Goal: Book appointment/travel/reservation

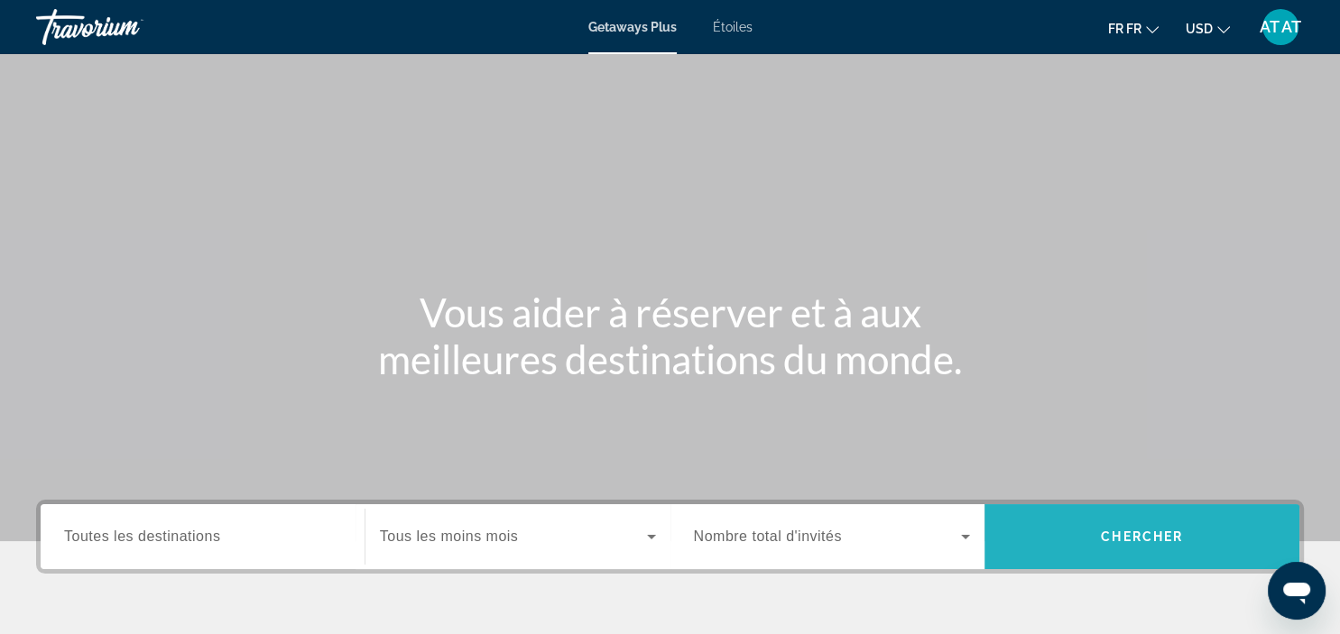
click at [1084, 538] on span "Le widget de recherche" at bounding box center [1141, 536] width 315 height 43
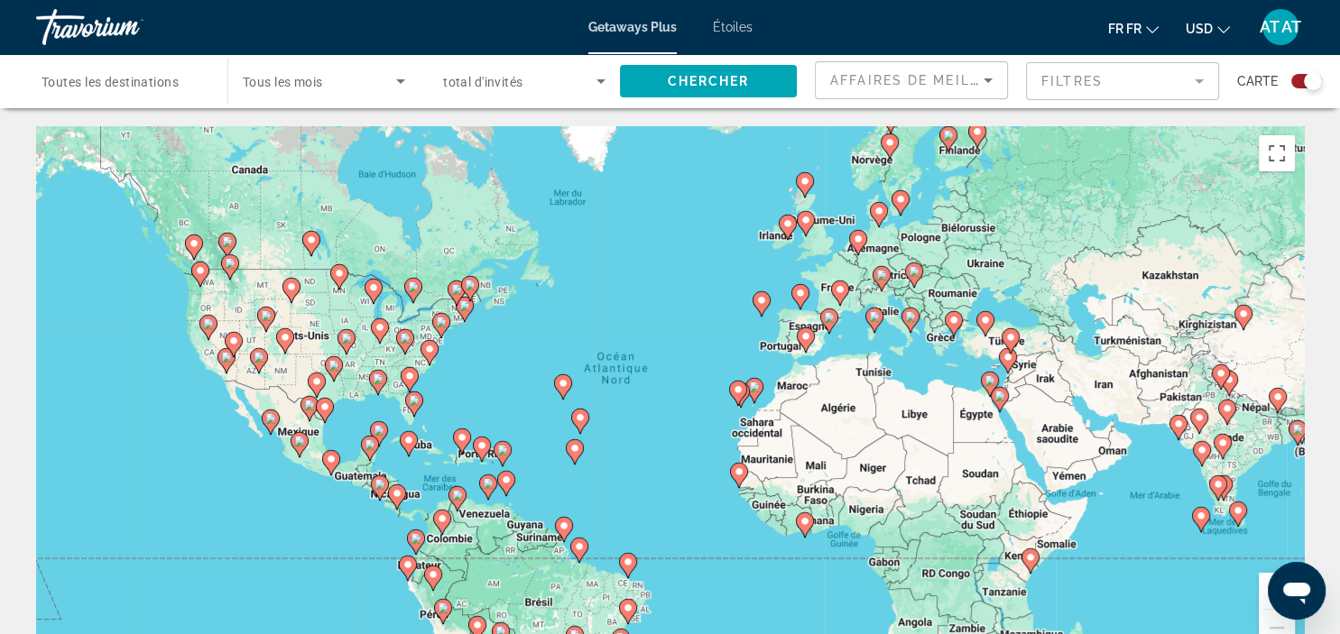
click at [984, 381] on image "Principaux contenus" at bounding box center [989, 380] width 11 height 11
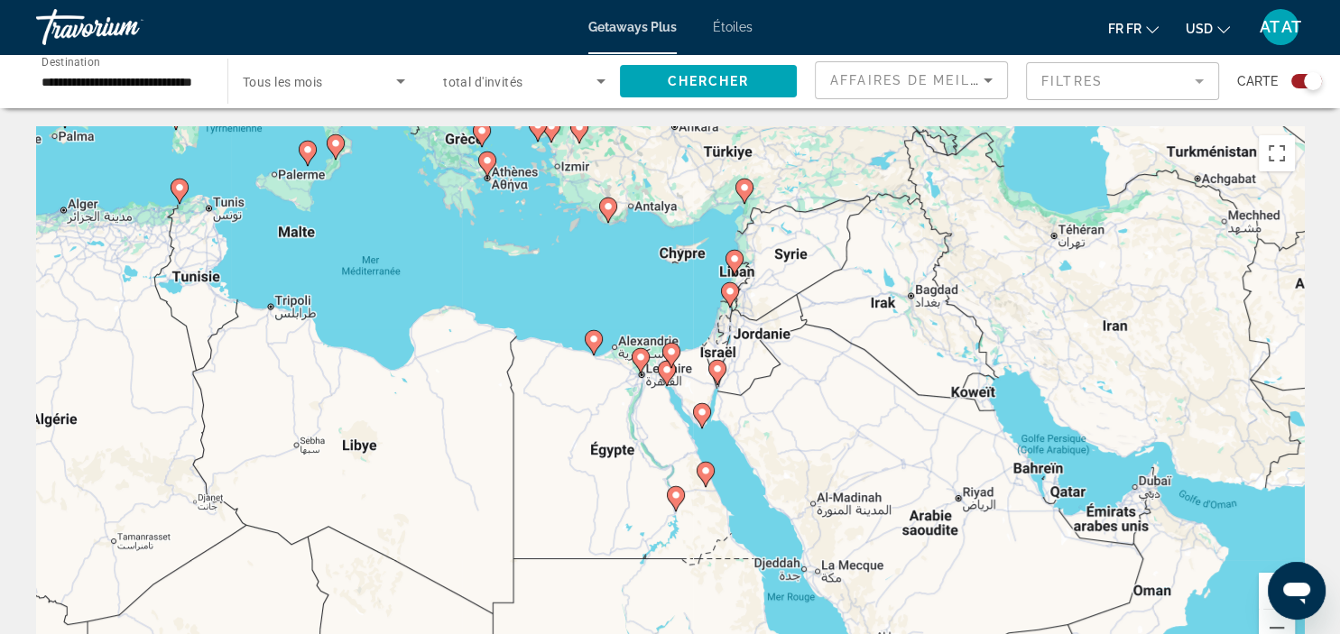
click at [668, 364] on gmp-advanced-marker "Principaux contenus" at bounding box center [671, 355] width 18 height 27
type input "**********"
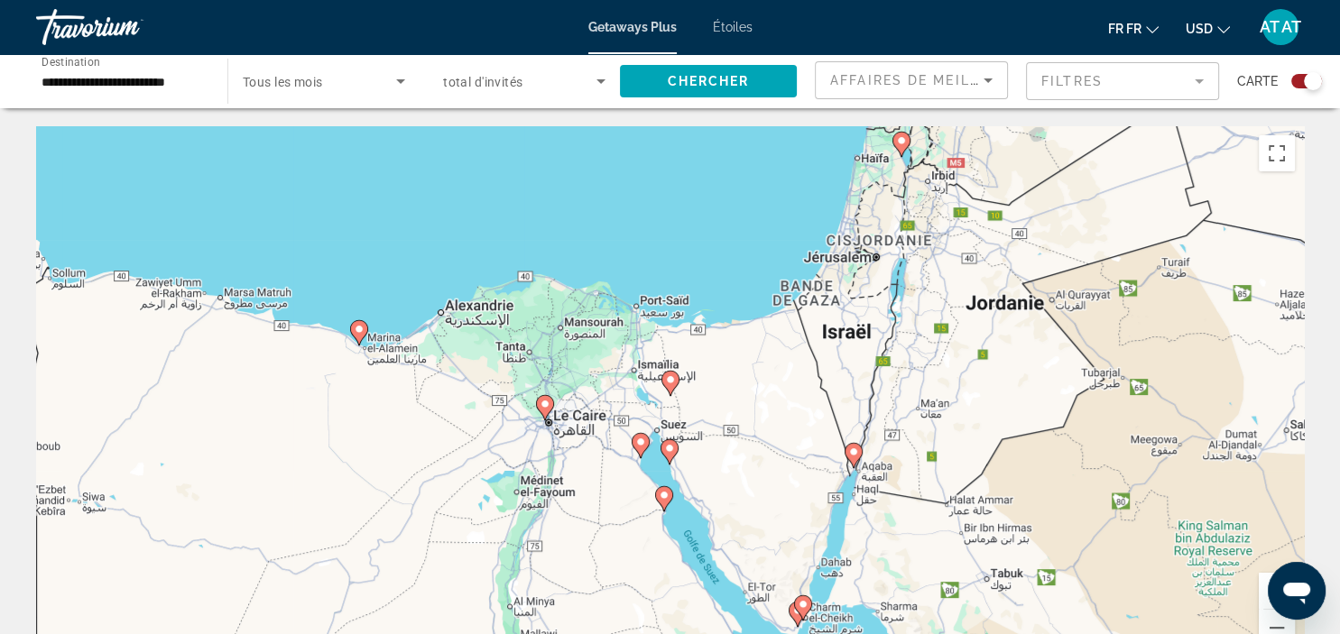
click at [543, 403] on image "Principaux contenus" at bounding box center [545, 404] width 11 height 11
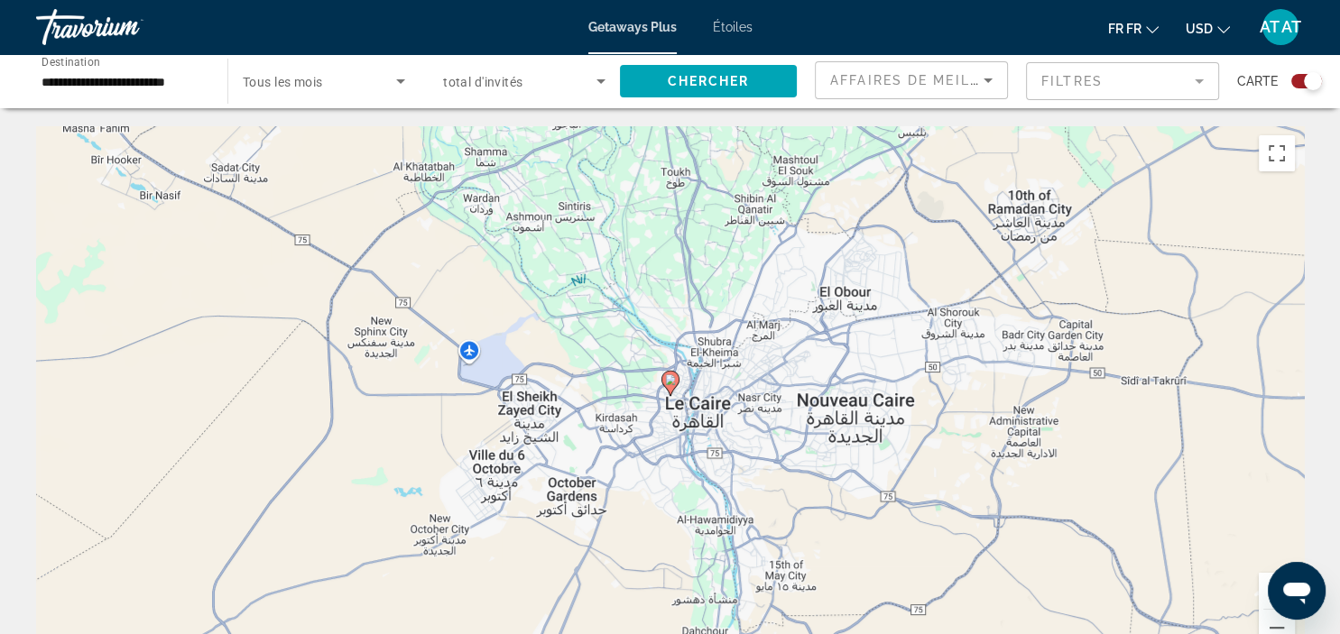
click at [670, 390] on icon "Principaux contenus" at bounding box center [669, 383] width 16 height 23
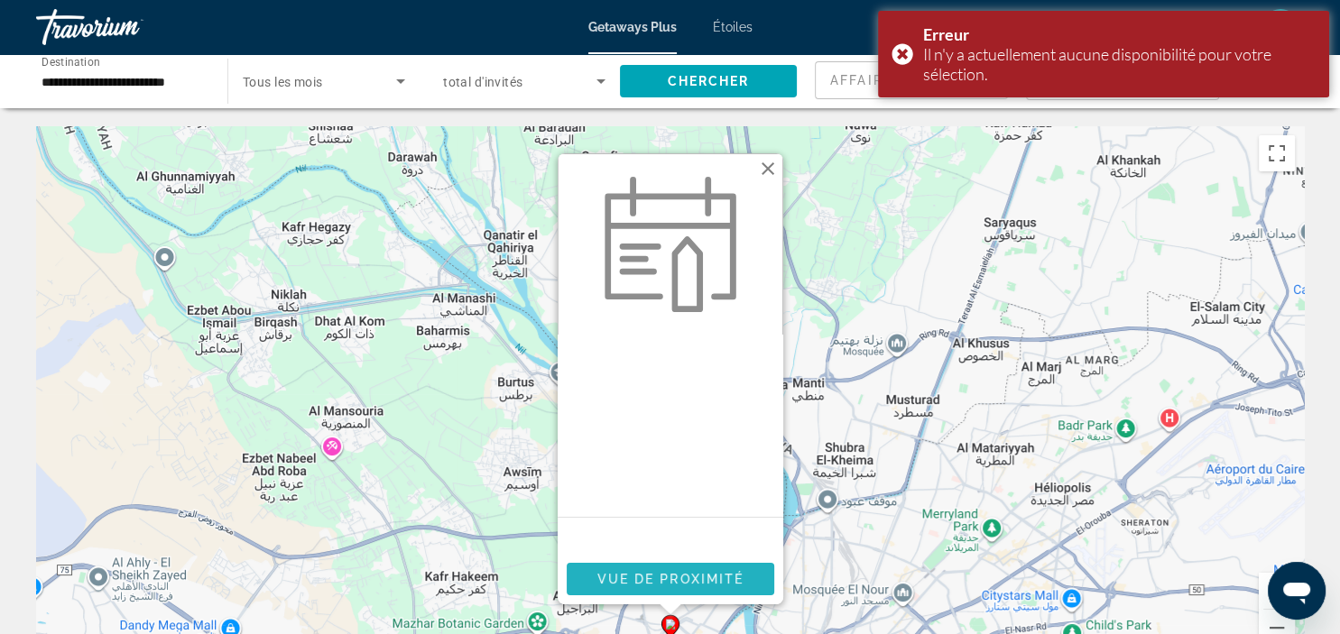
click at [698, 581] on span "Vue de proximité" at bounding box center [669, 579] width 147 height 14
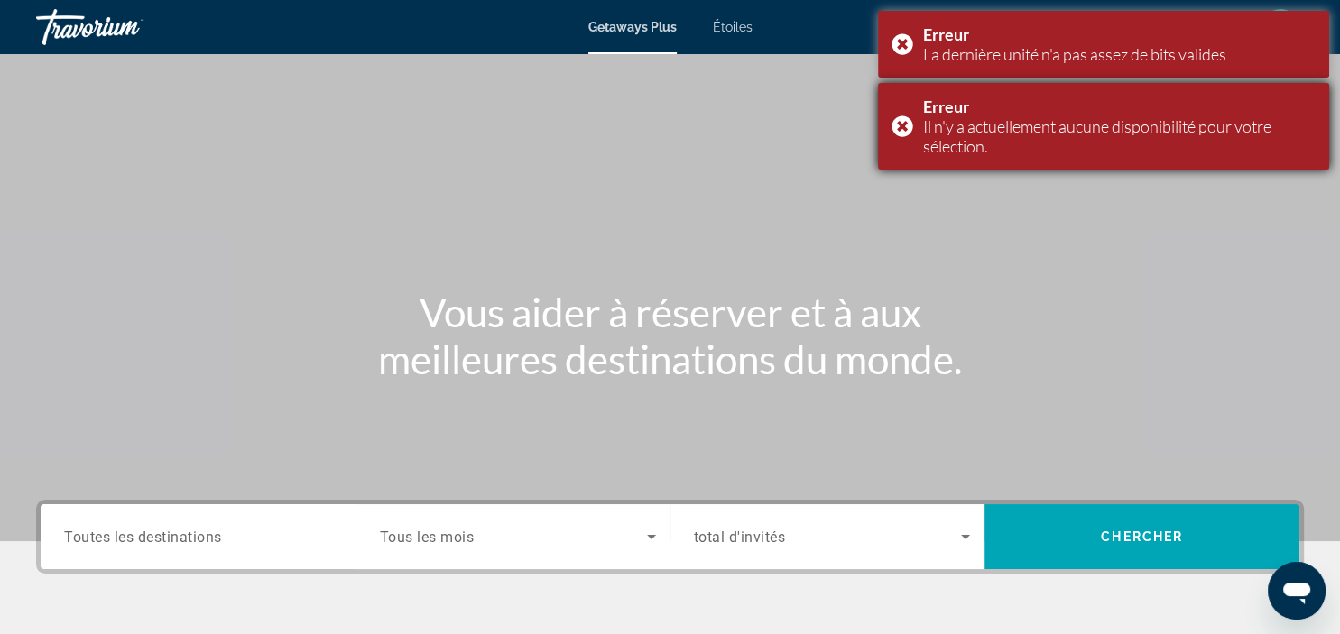
click at [899, 120] on div "Erreur Il n'y a actuellement aucune disponibilité pour votre sélection." at bounding box center [1103, 126] width 451 height 87
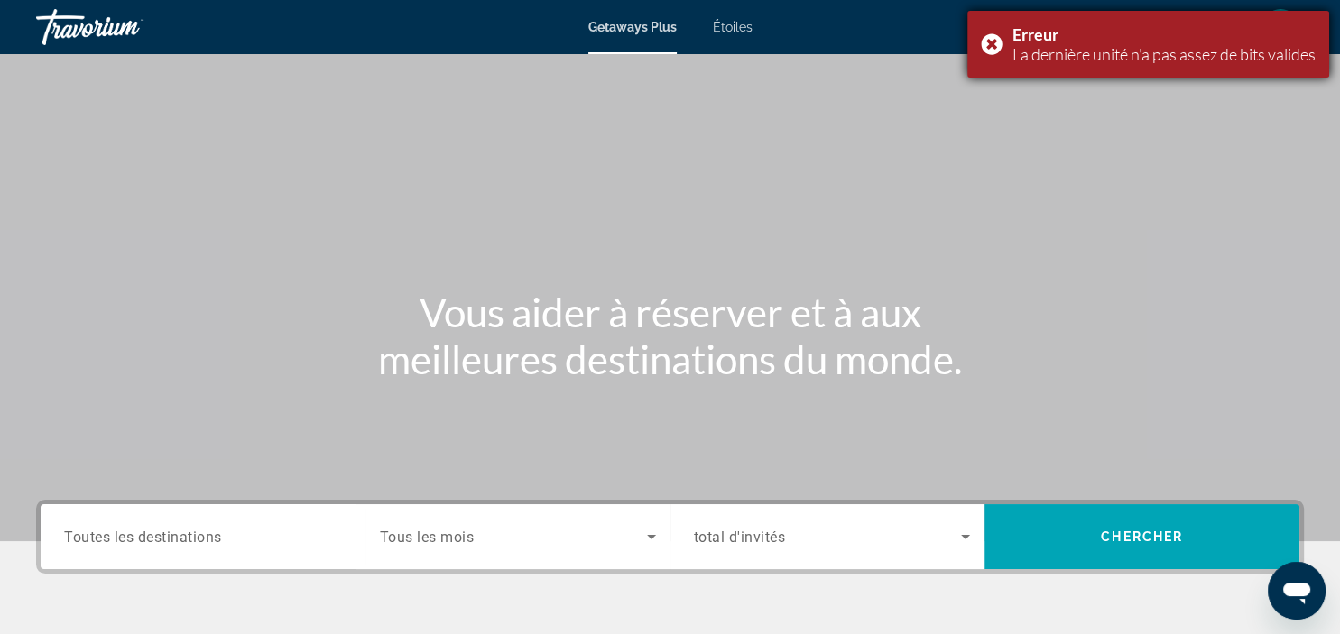
click at [984, 38] on div "Erreur La dernière unité n'a pas assez de bits valides" at bounding box center [1148, 44] width 362 height 67
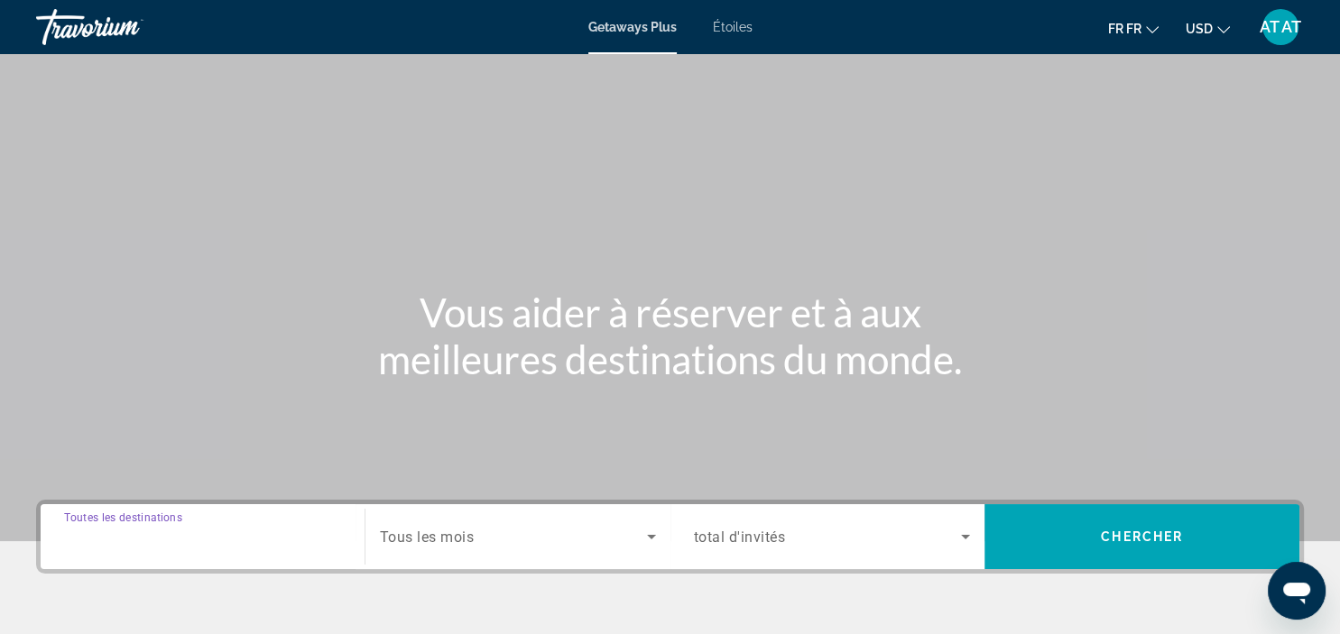
click at [226, 529] on input "Destination Toutes les destinations" at bounding box center [202, 538] width 277 height 22
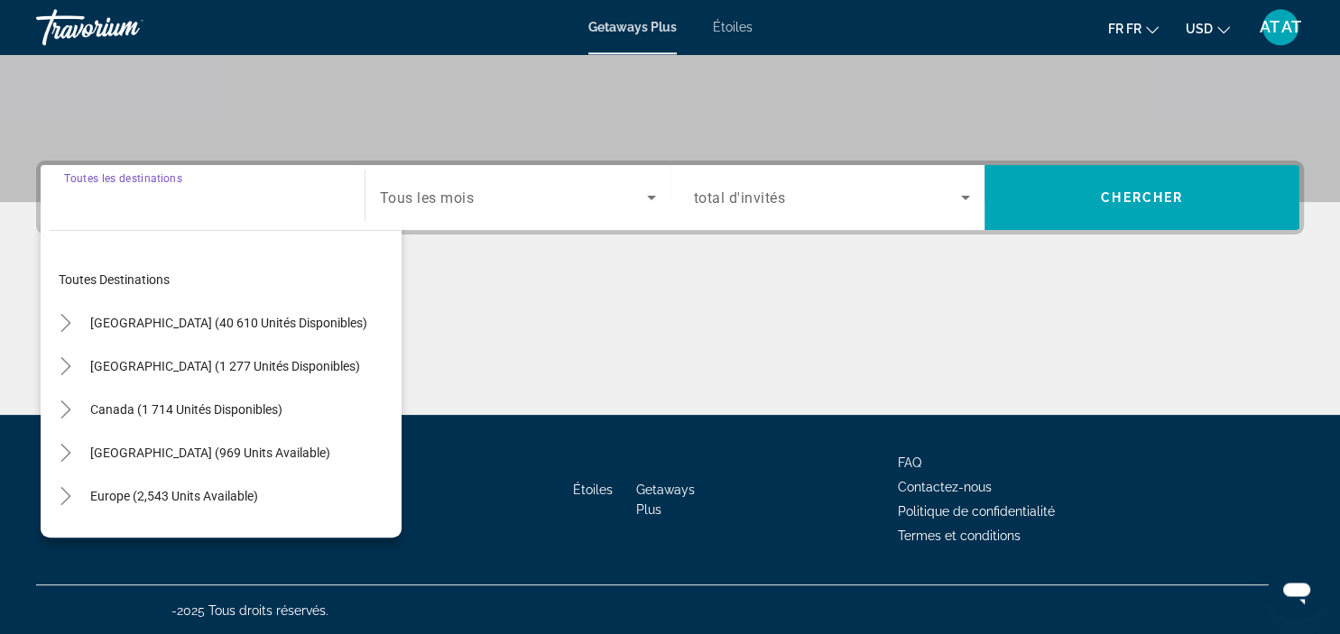
scroll to position [340, 0]
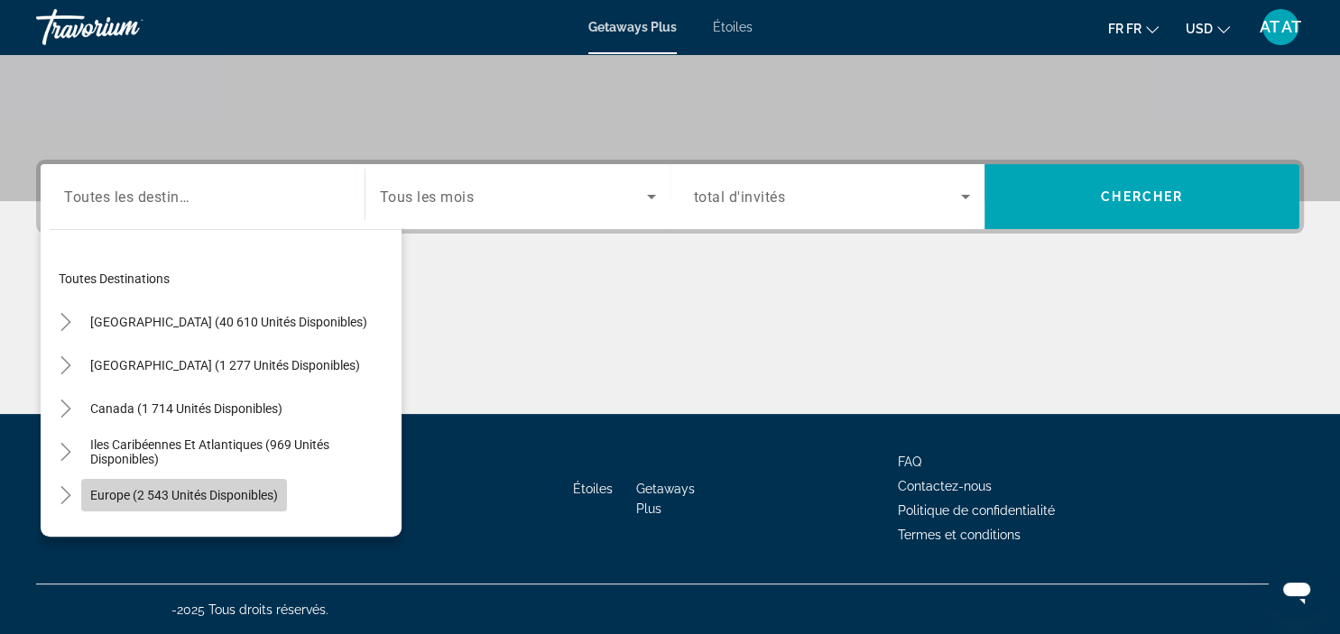
click at [233, 489] on span "Europe (2 543 unités disponibles)" at bounding box center [184, 495] width 188 height 14
type input "**********"
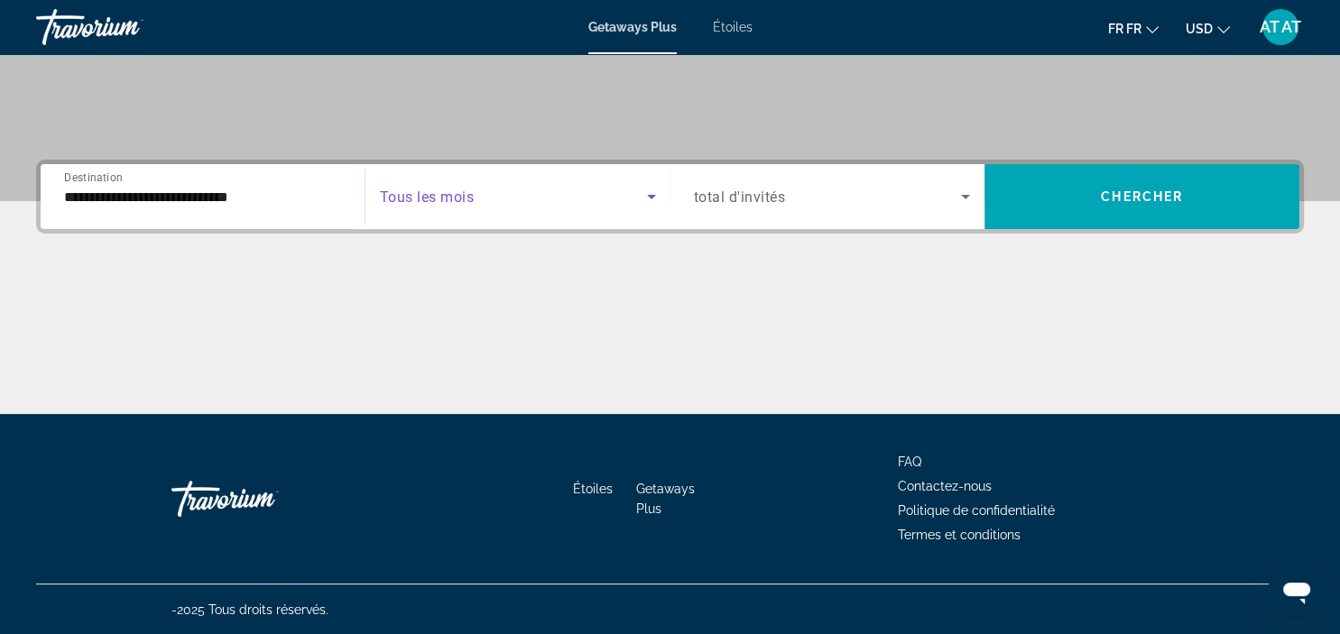
click at [503, 186] on span "Le widget de recherche" at bounding box center [513, 197] width 267 height 22
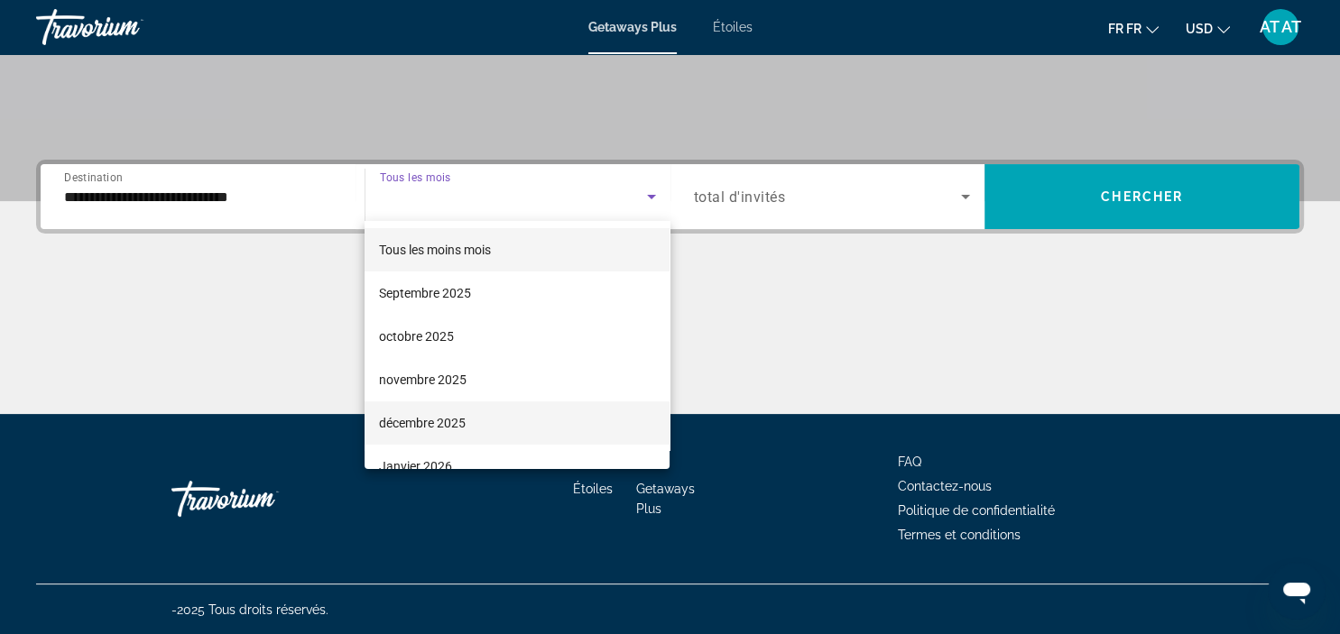
click at [452, 420] on span "décembre 2025" at bounding box center [422, 423] width 87 height 22
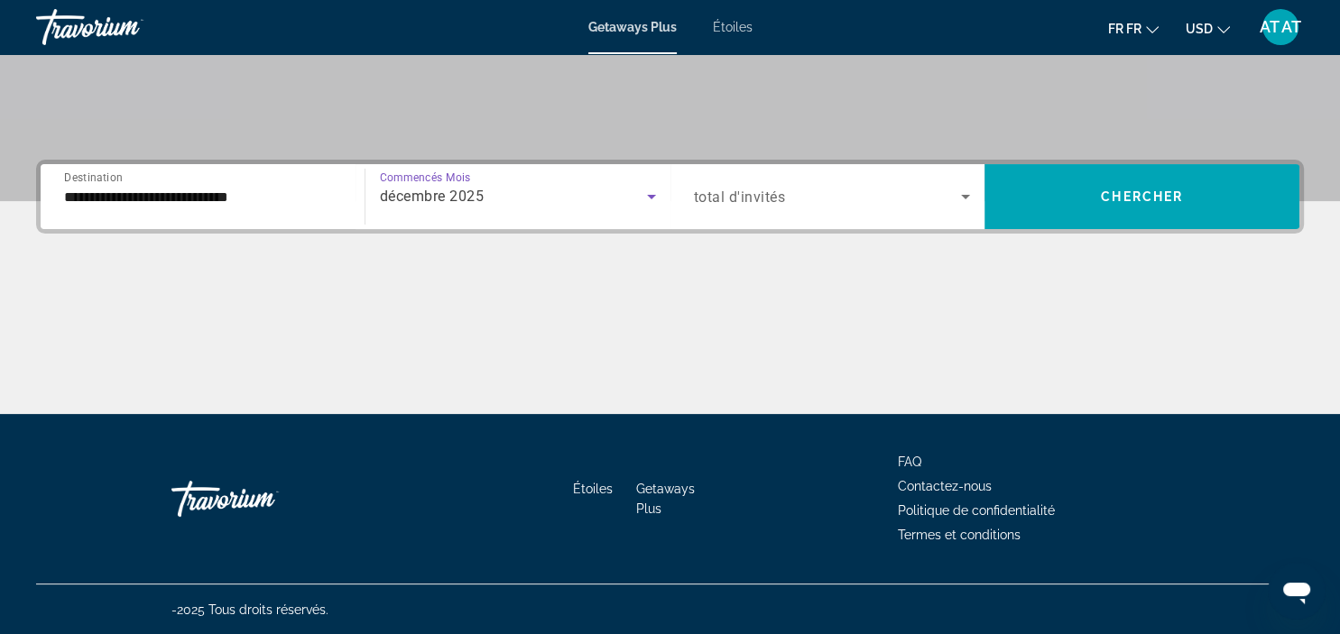
click at [790, 216] on div "Le widget de recherche" at bounding box center [832, 196] width 277 height 51
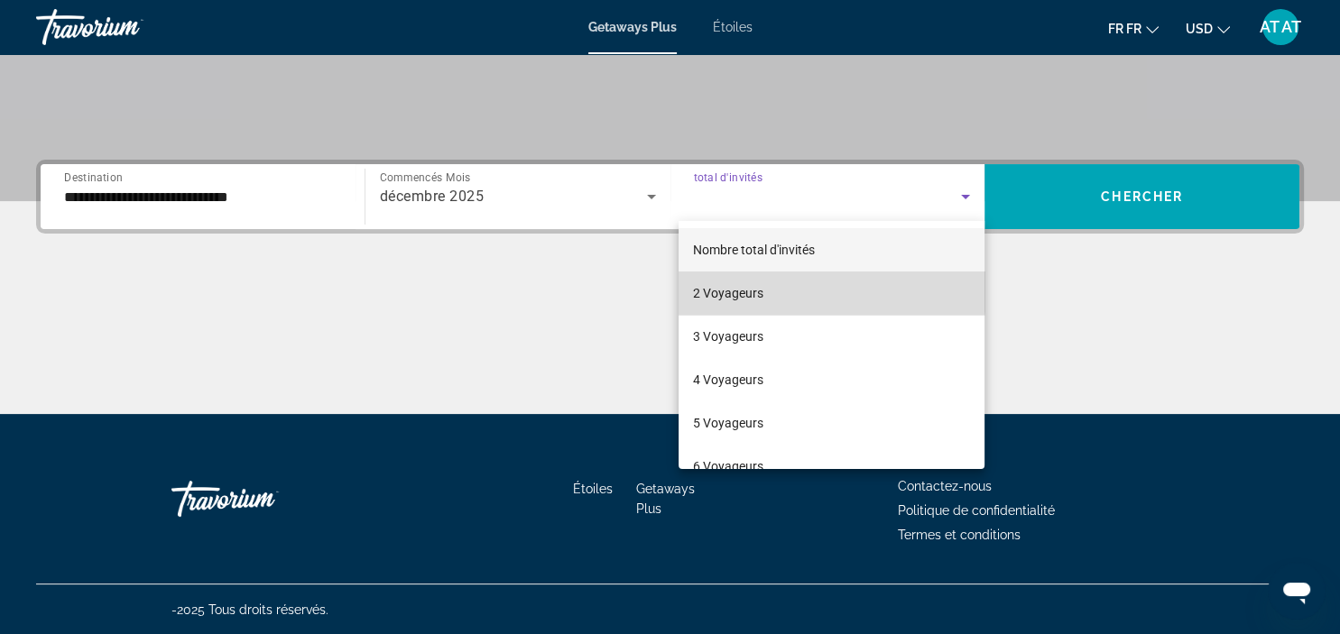
click at [762, 291] on span "2 Voyageurs" at bounding box center [728, 293] width 70 height 22
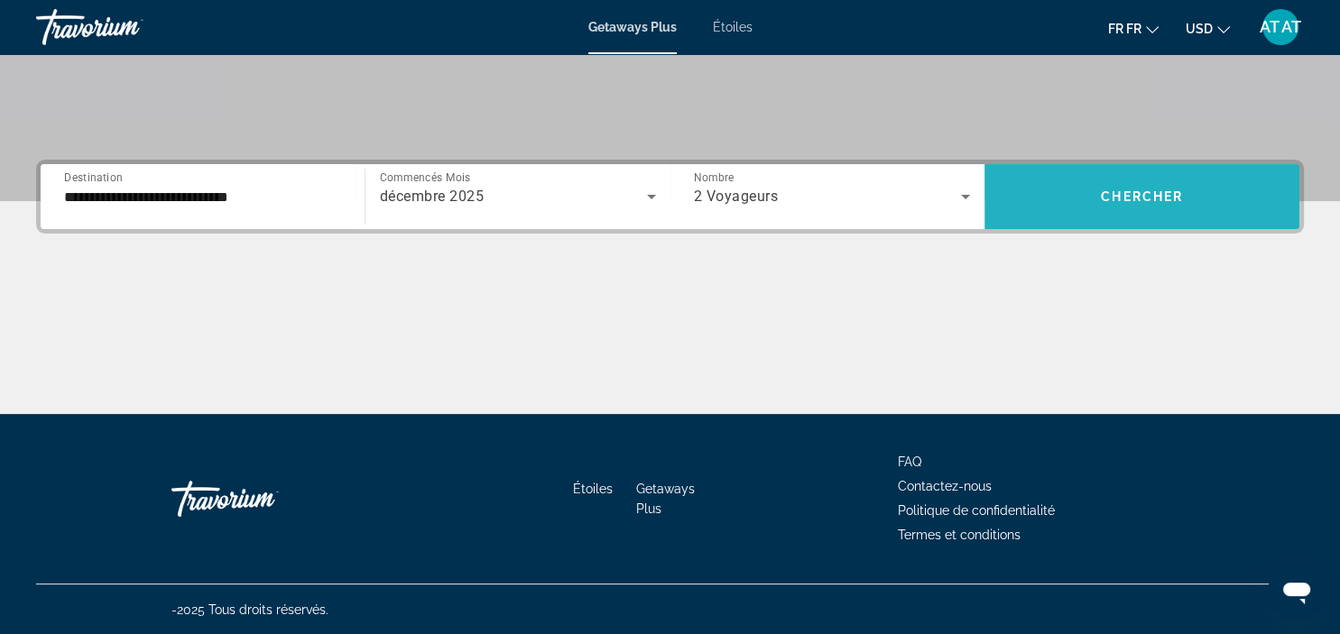
click at [1073, 197] on span "Le widget de recherche" at bounding box center [1141, 196] width 315 height 43
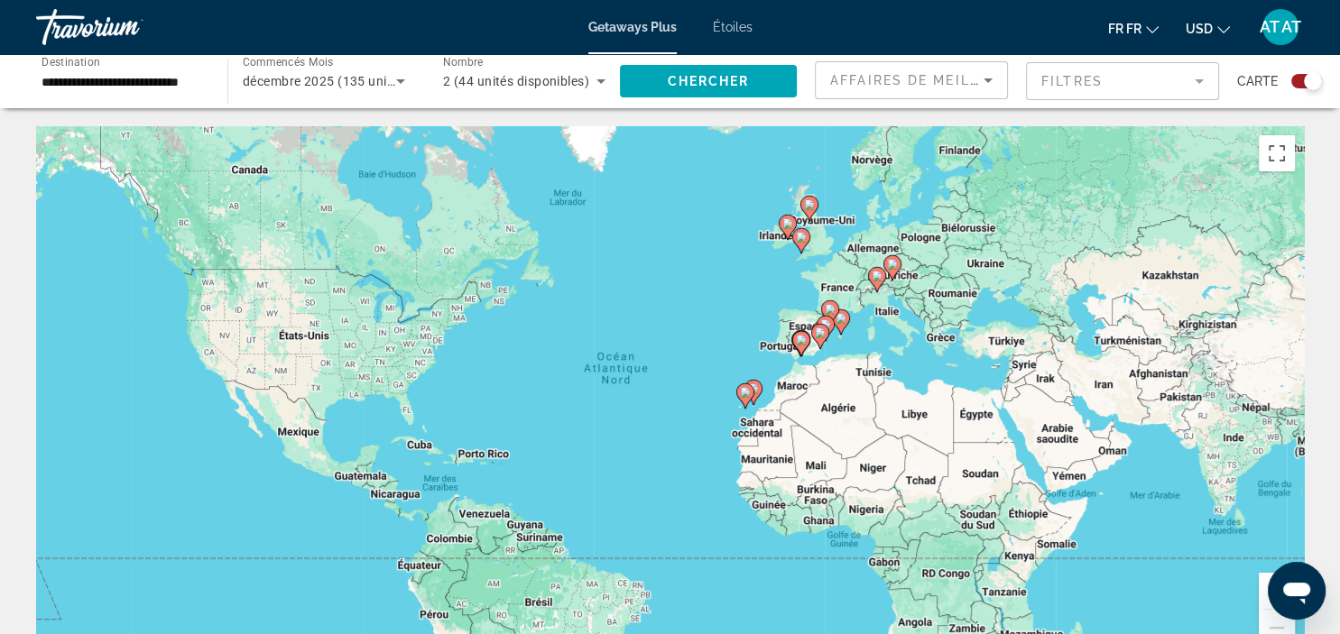
click at [890, 325] on div "Pour activer le glissement avec le clavier, appuyez sur Alt+Entrée. Une fois ce…" at bounding box center [670, 396] width 1268 height 541
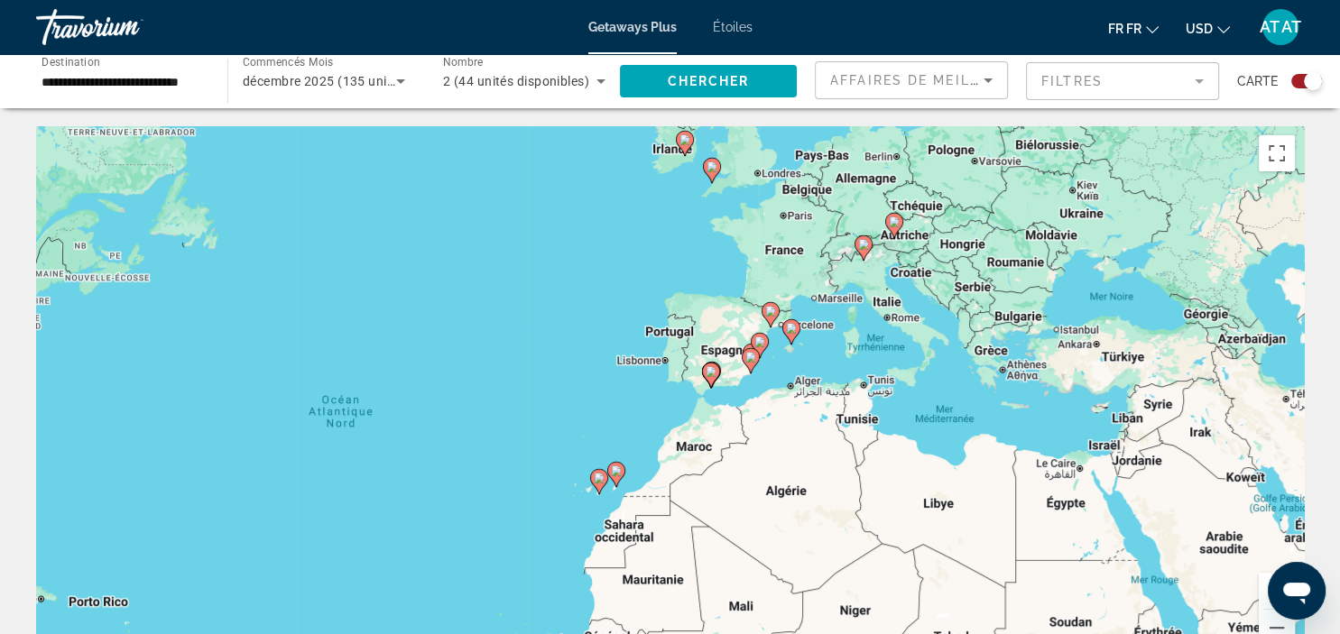
click at [771, 340] on div "Pour activer le glissement avec le clavier, appuyez sur Alt+Entrée. Une fois ce…" at bounding box center [670, 396] width 1268 height 541
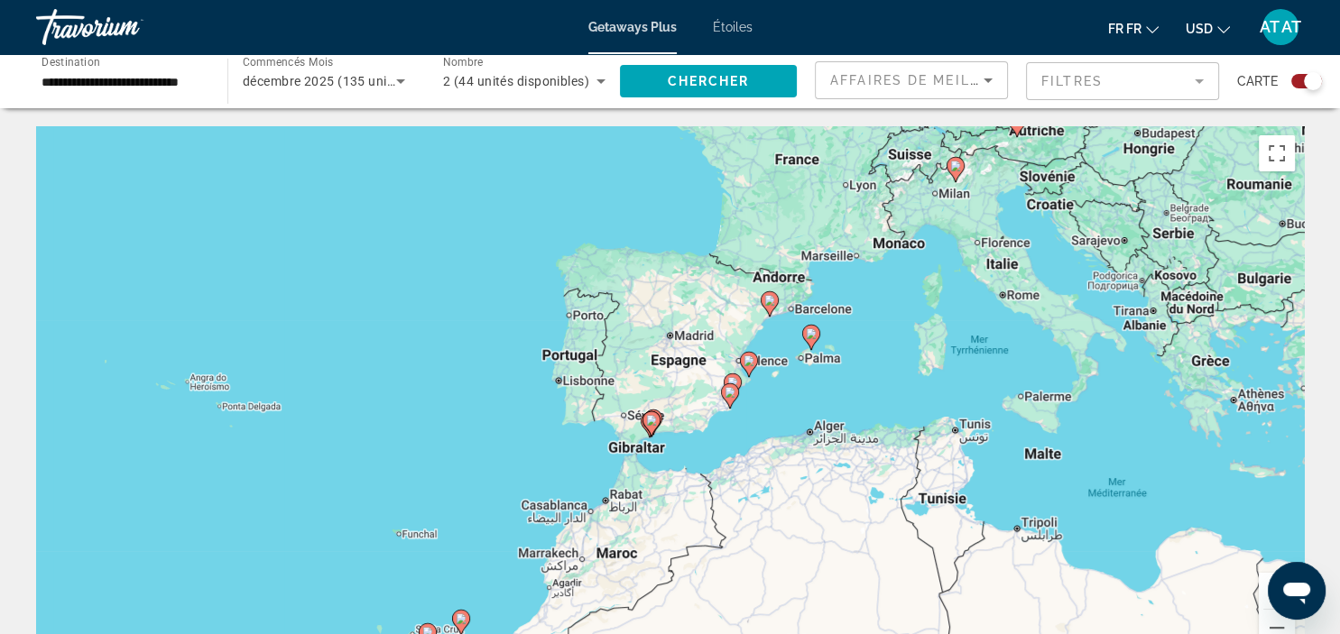
click at [771, 298] on image "Principaux contenus" at bounding box center [769, 300] width 11 height 11
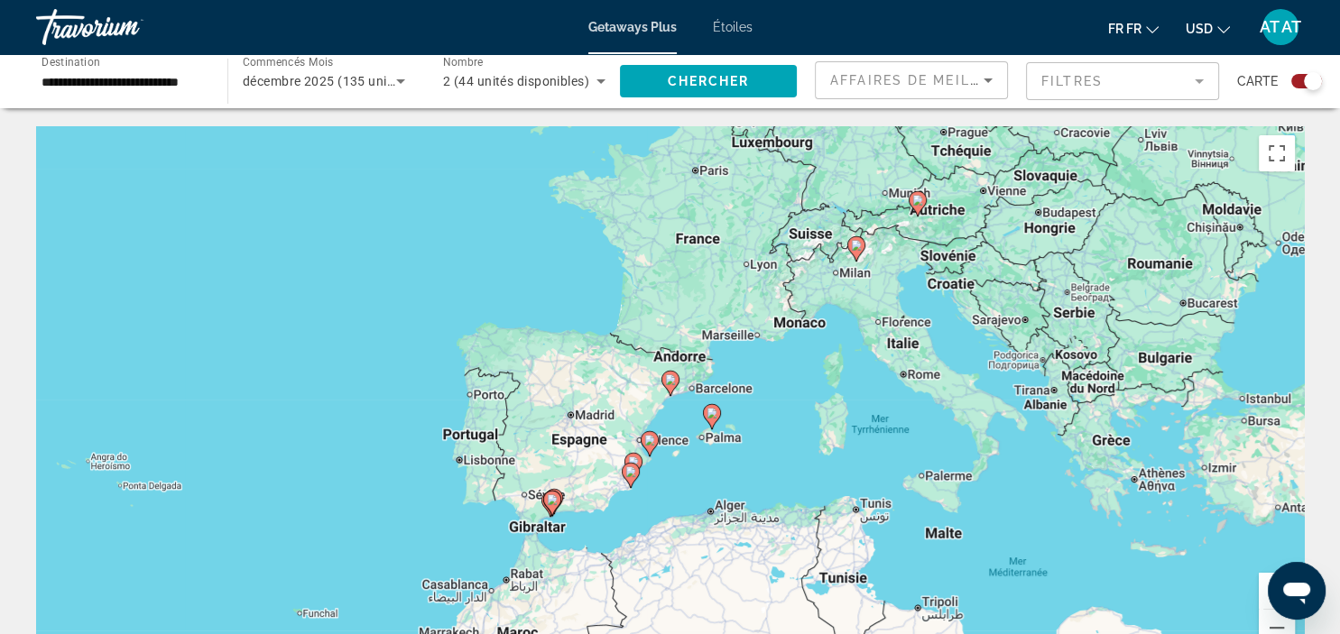
click at [666, 384] on image "Principaux contenus" at bounding box center [670, 379] width 11 height 11
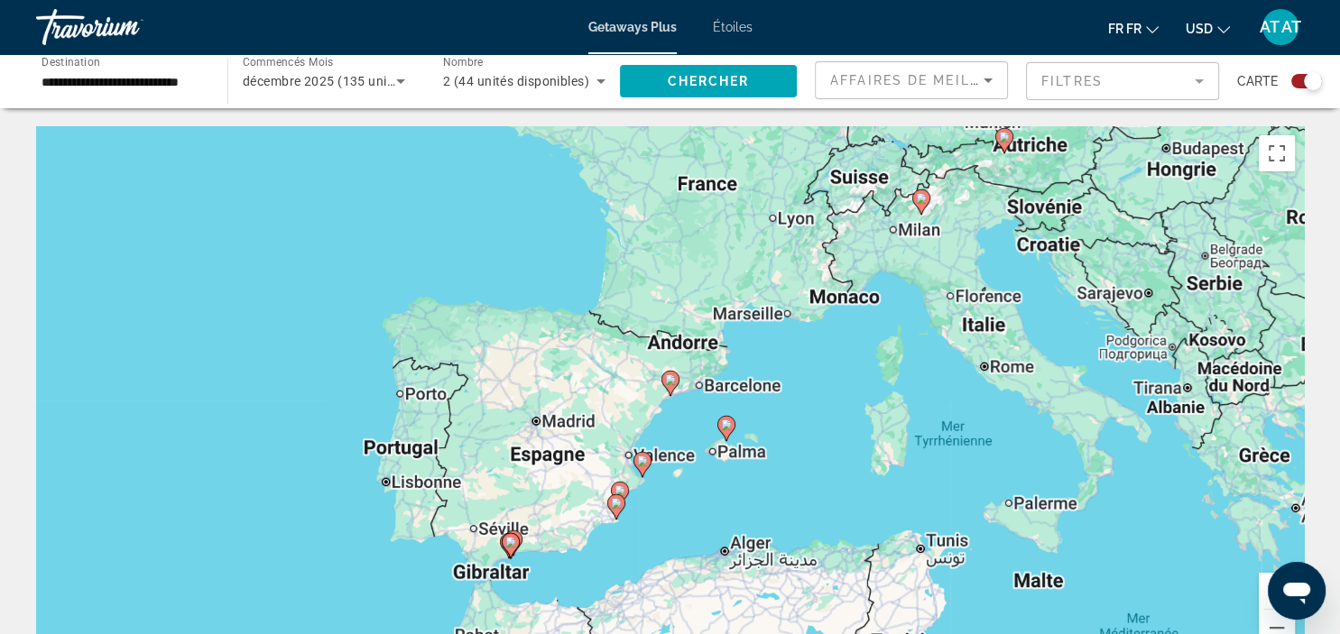
type input "**********"
click at [666, 384] on image "Principaux contenus" at bounding box center [670, 379] width 11 height 11
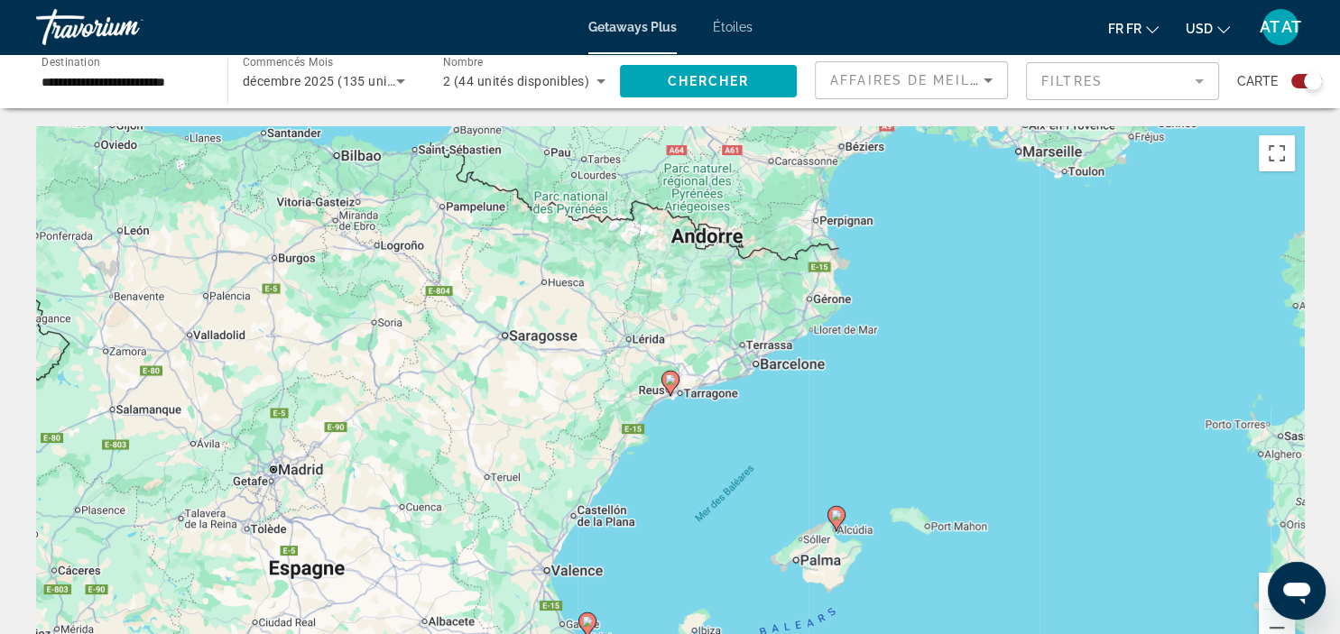
click at [666, 384] on image "Principaux contenus" at bounding box center [670, 379] width 11 height 11
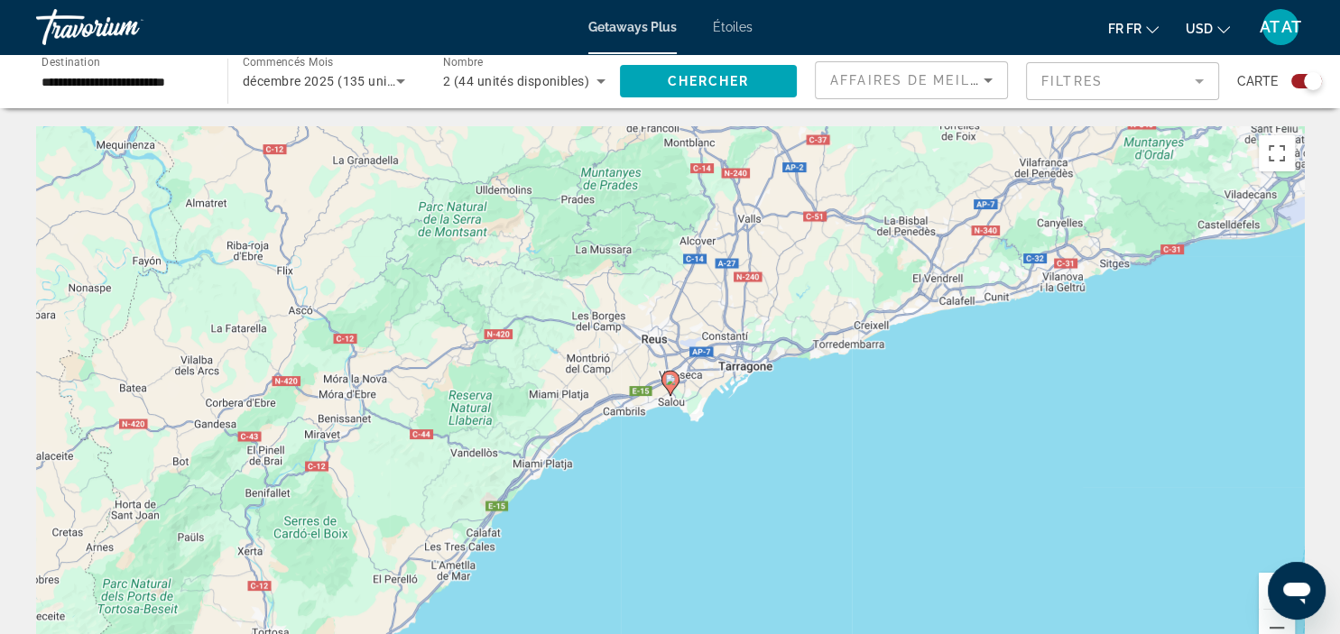
click at [666, 384] on image "Principaux contenus" at bounding box center [670, 379] width 11 height 11
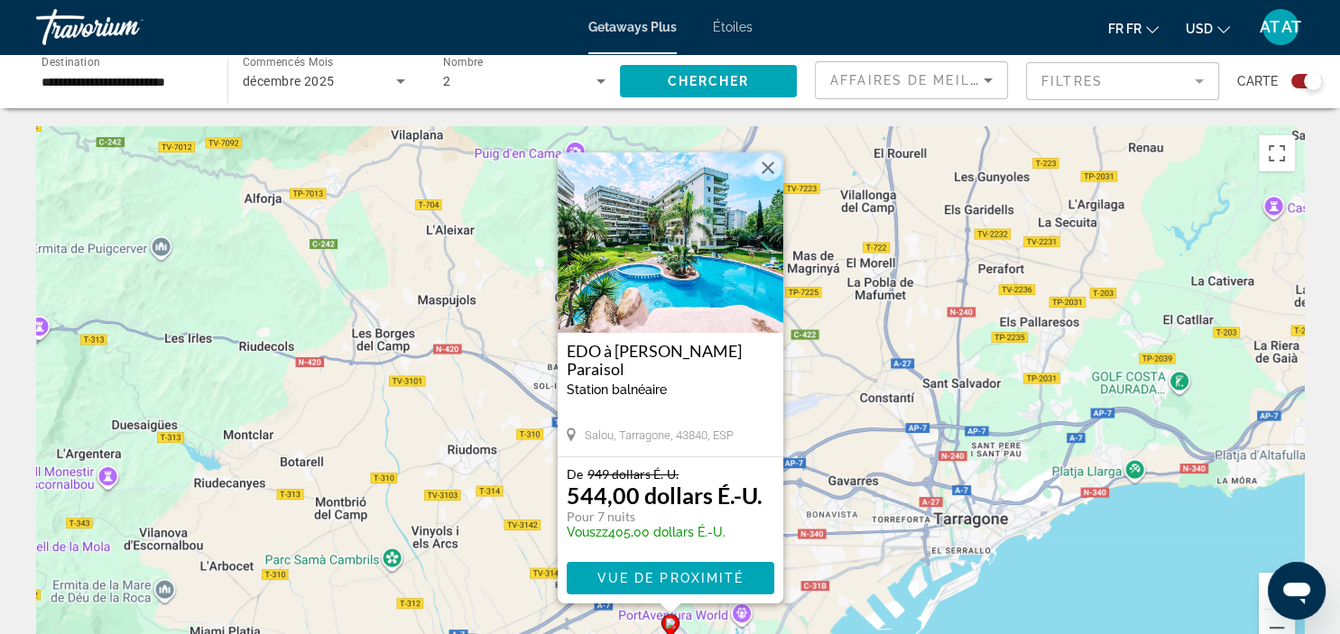
click at [763, 169] on button "Fermer" at bounding box center [767, 167] width 27 height 27
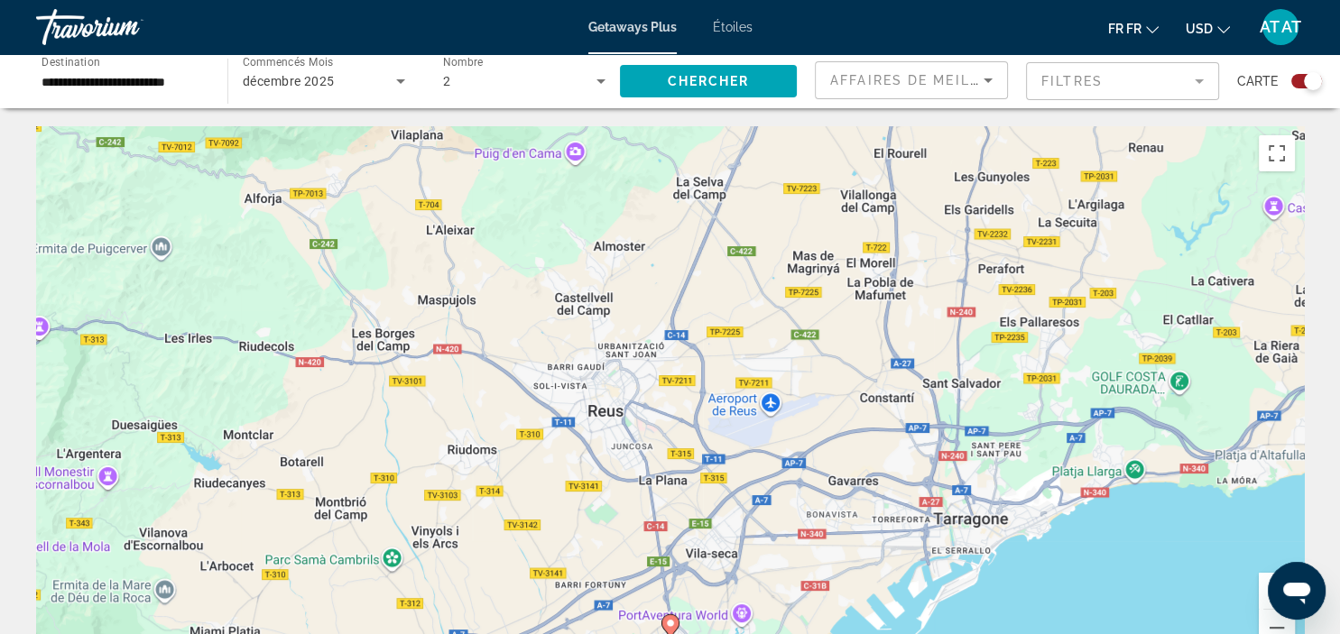
click at [740, 22] on span "Étoiles" at bounding box center [733, 27] width 40 height 14
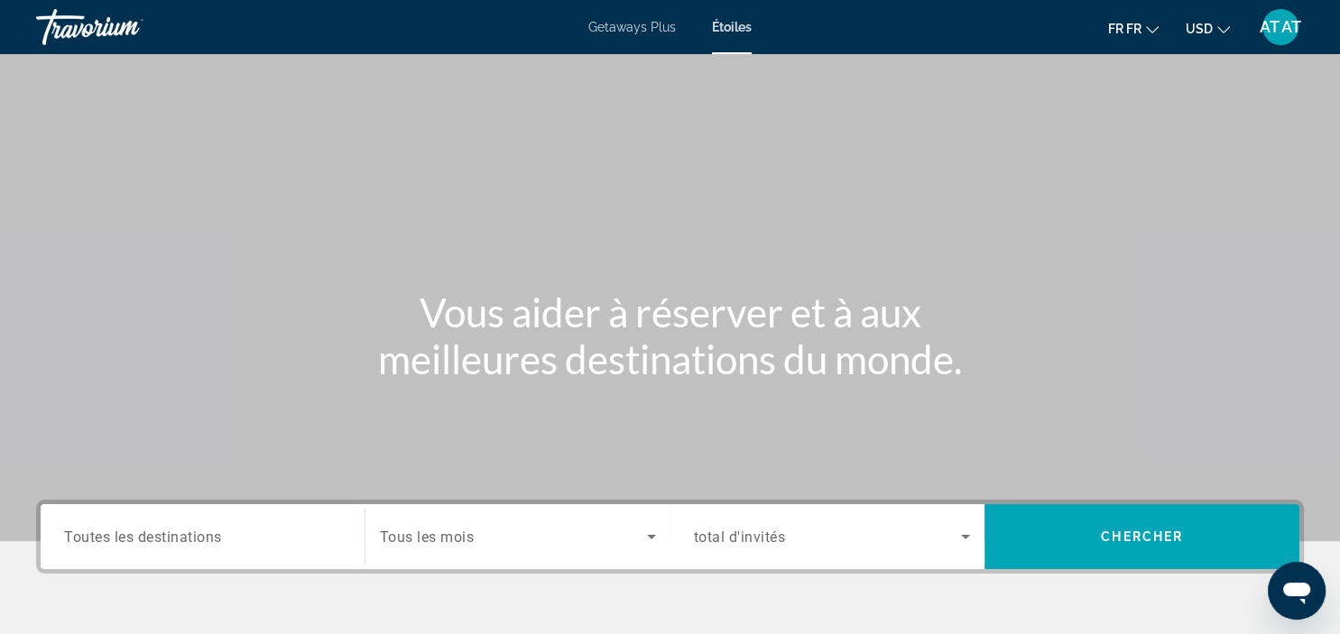
click at [217, 522] on div "Le widget de recherche" at bounding box center [202, 537] width 277 height 51
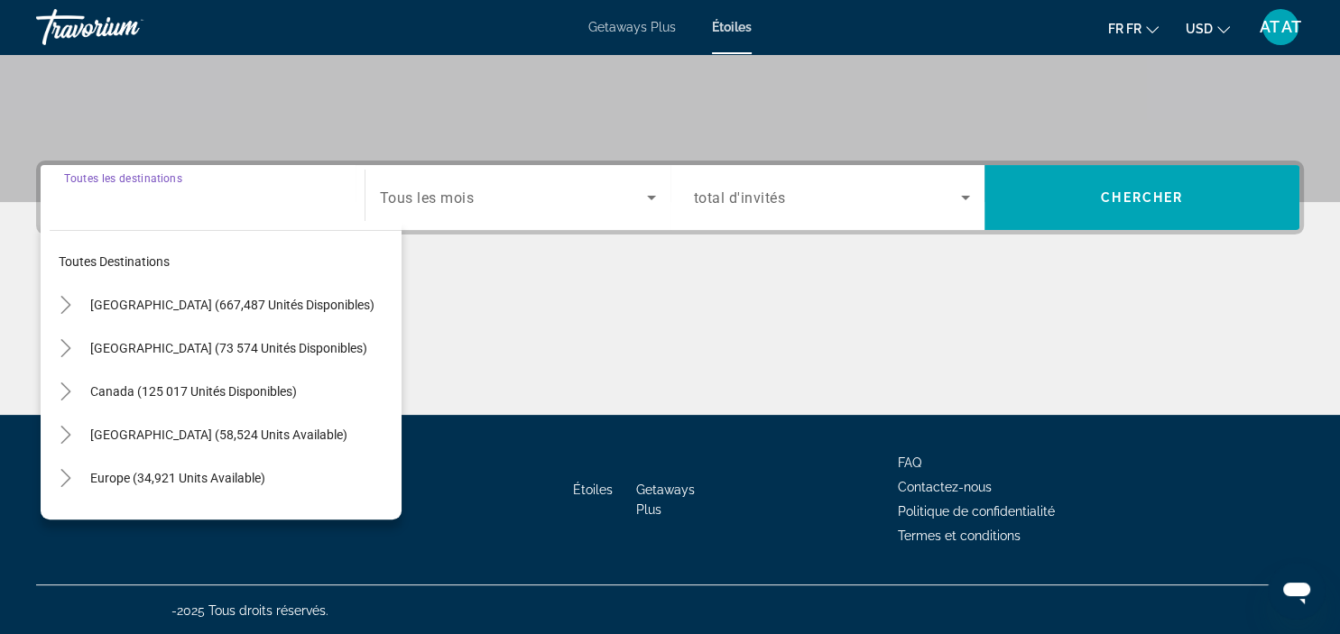
scroll to position [340, 0]
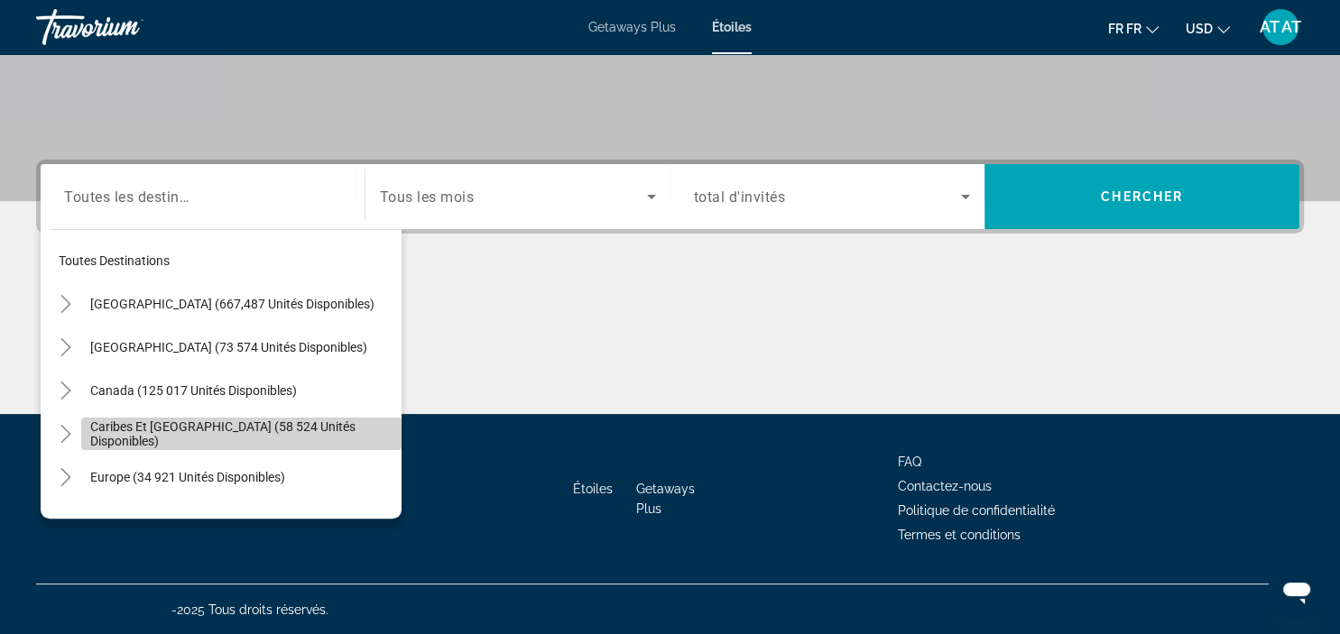
click at [222, 435] on span "Caribes et [GEOGRAPHIC_DATA] (58 524 unités disponibles)" at bounding box center [241, 434] width 302 height 29
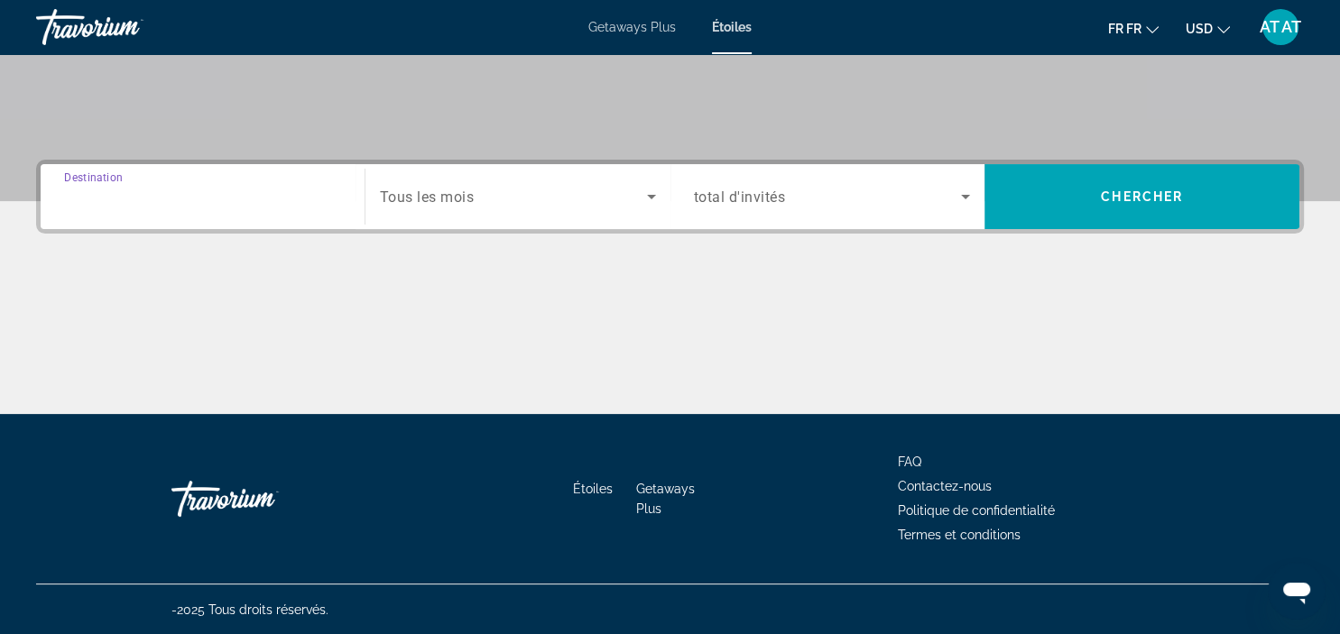
type input "**********"
click at [897, 217] on div "Le widget de recherche" at bounding box center [832, 196] width 277 height 51
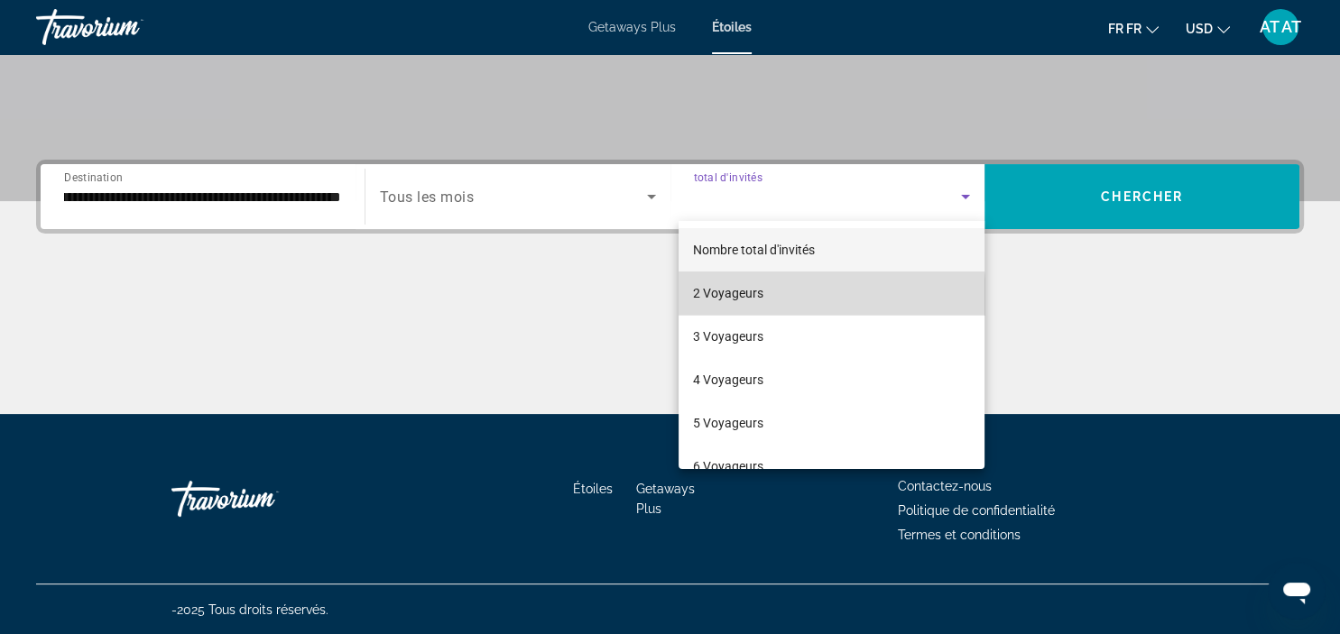
click at [783, 298] on mat-option "2 Voyageurs" at bounding box center [832, 293] width 306 height 43
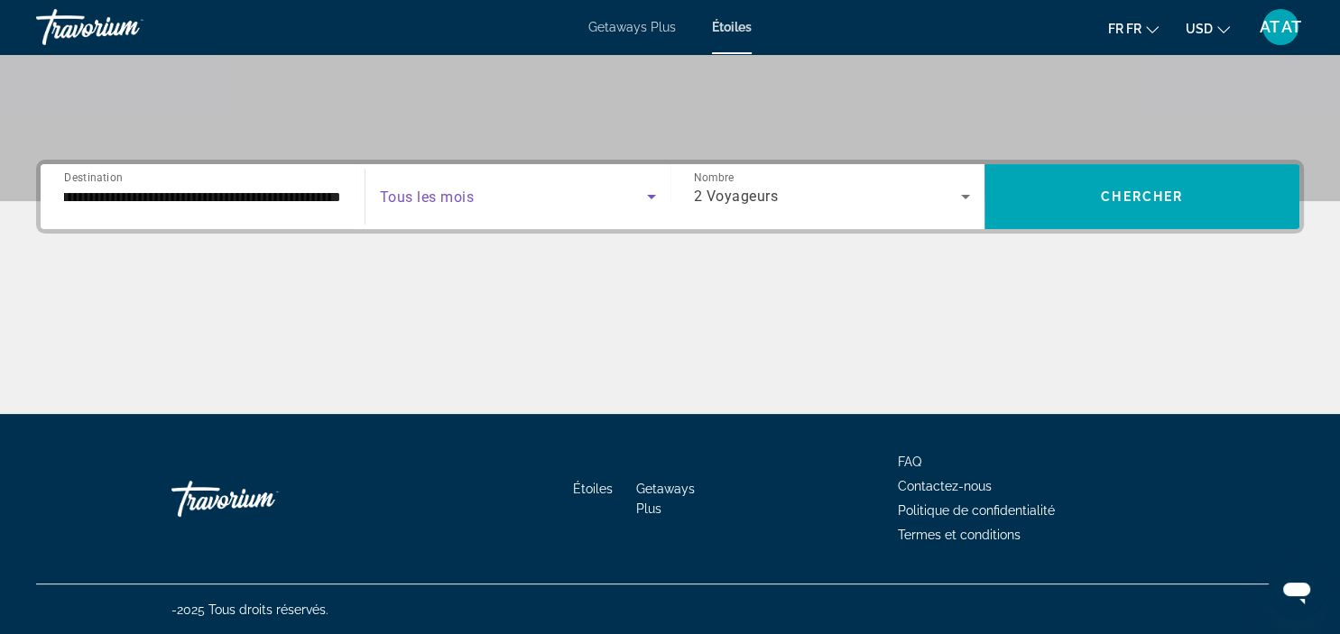
click at [498, 187] on span "Le widget de recherche" at bounding box center [513, 197] width 267 height 22
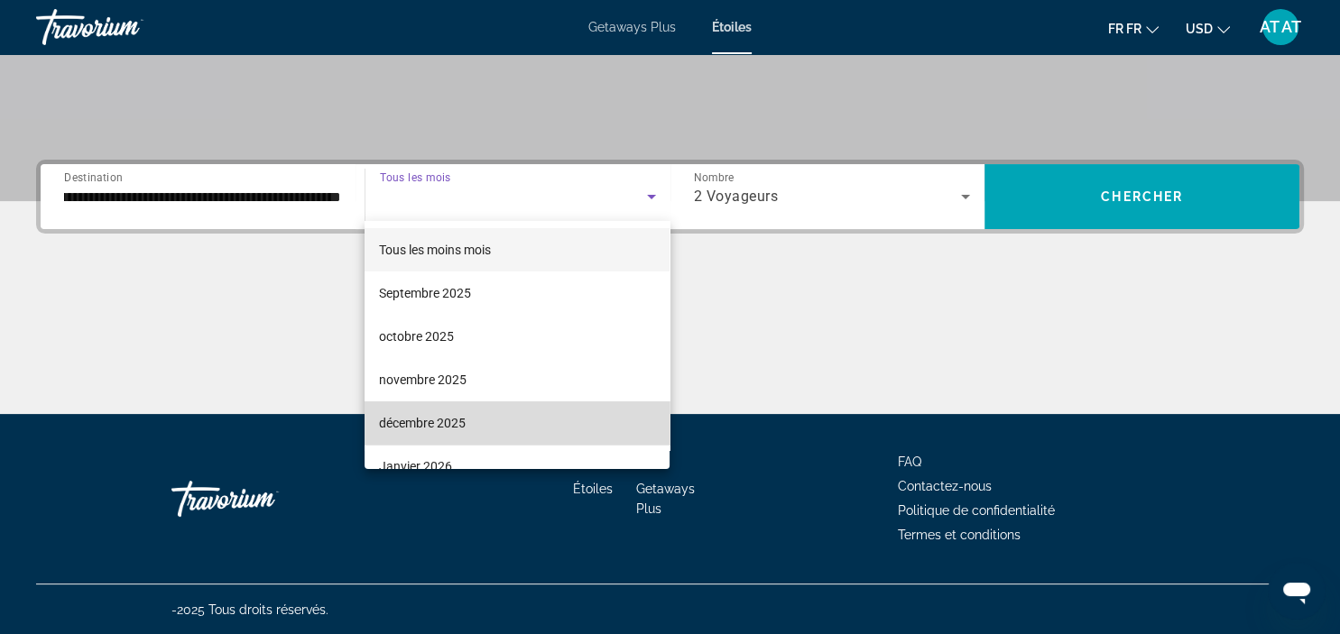
click at [448, 419] on span "décembre 2025" at bounding box center [422, 423] width 87 height 22
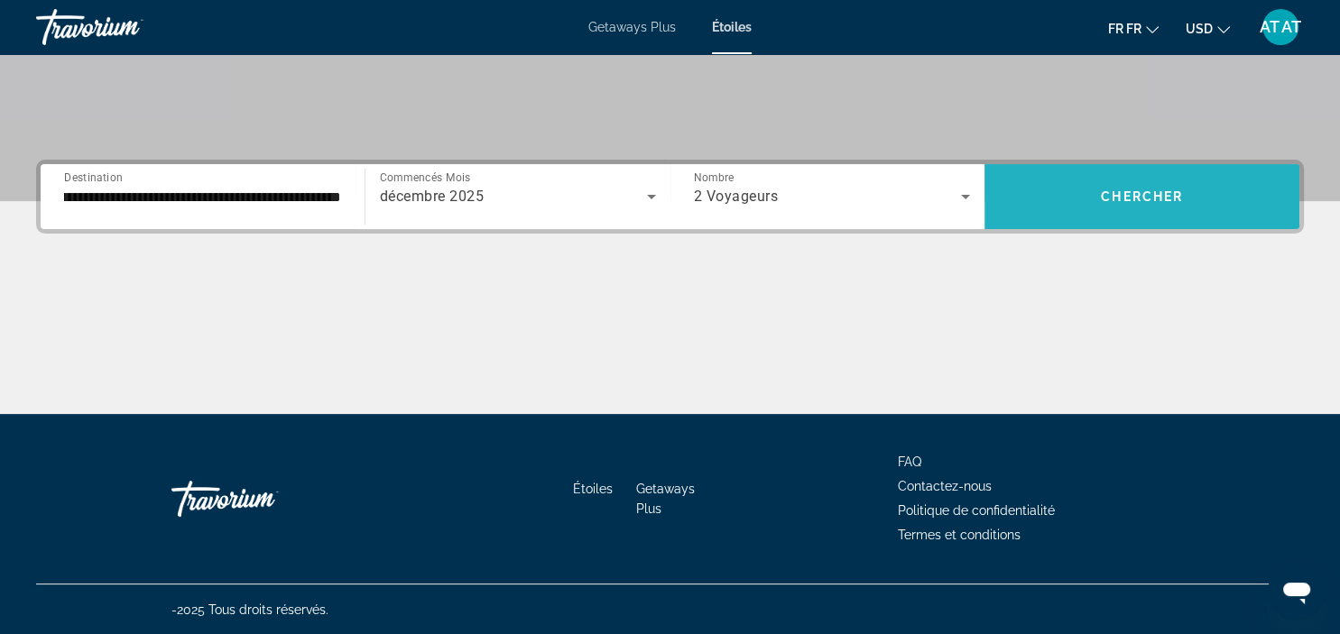
click at [1100, 206] on span "Le widget de recherche" at bounding box center [1141, 196] width 315 height 43
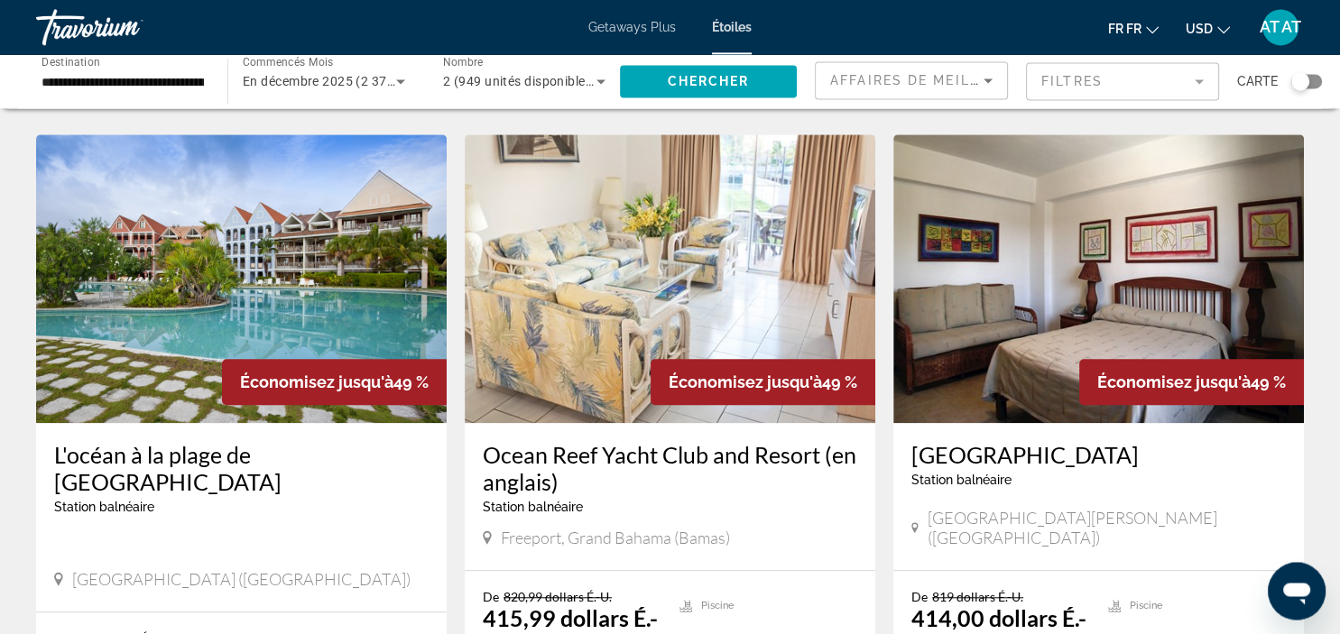
scroll to position [1420, 0]
click at [175, 81] on input "**********" at bounding box center [123, 82] width 162 height 22
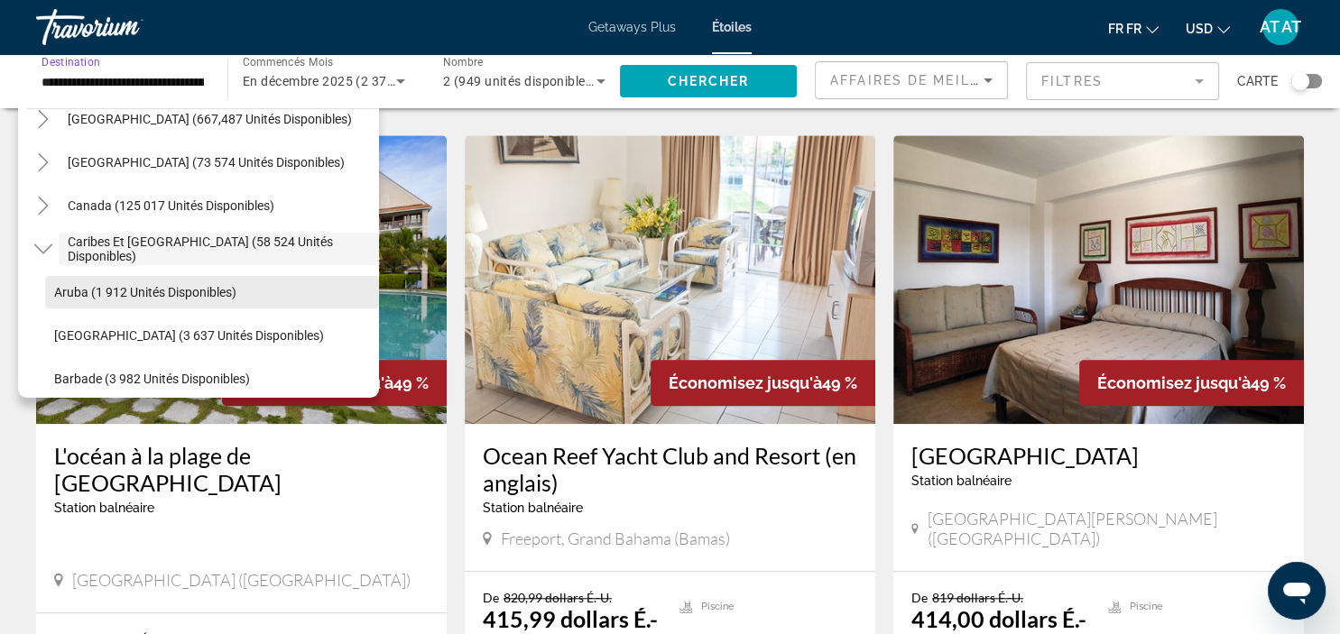
scroll to position [0, 149]
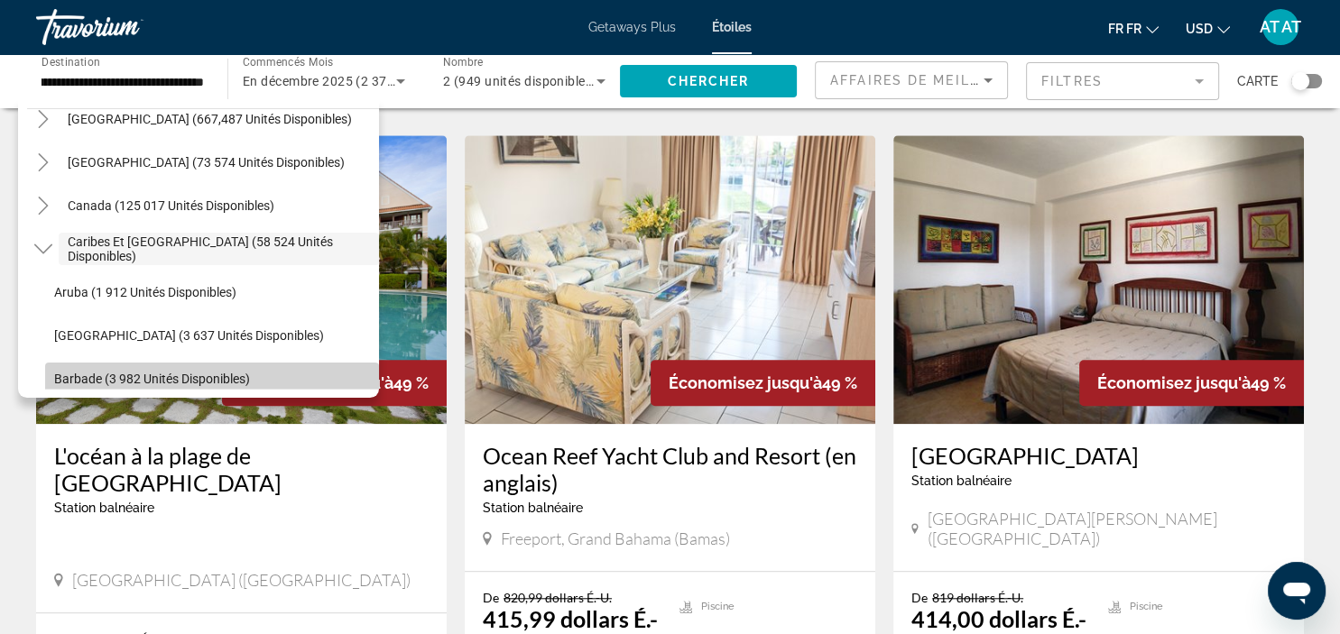
click at [156, 378] on span "Barbade (3 982 unités disponibles)" at bounding box center [152, 379] width 196 height 14
type input "**********"
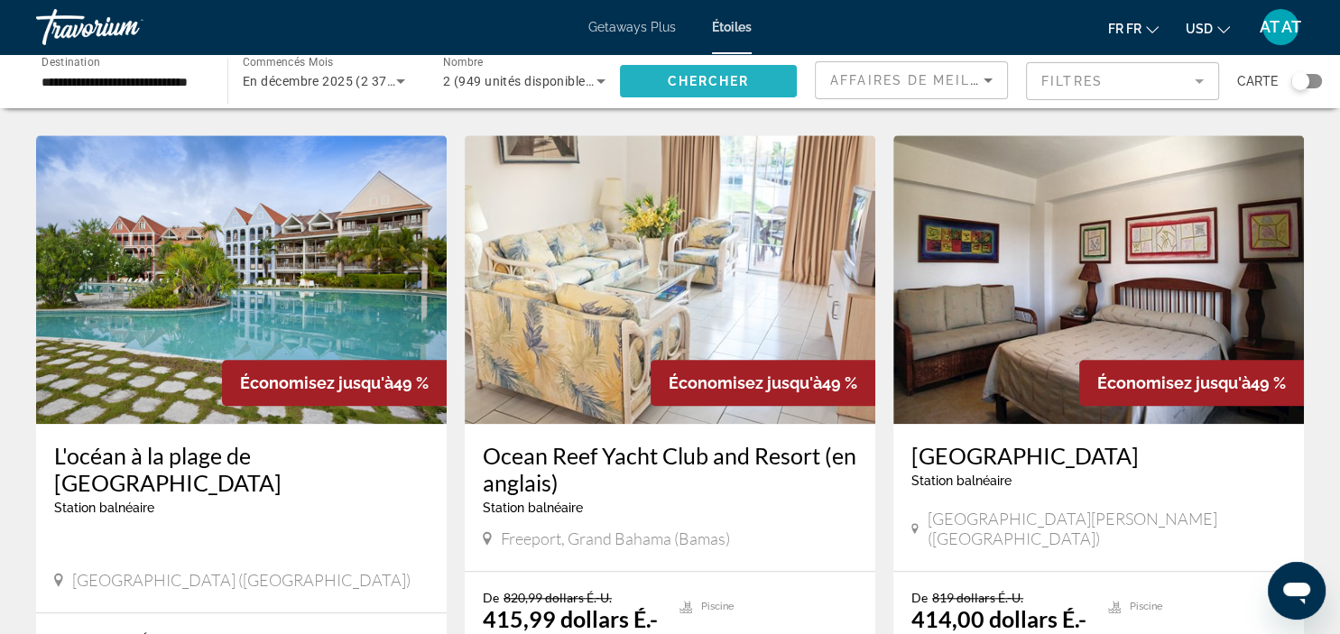
click at [695, 77] on span "Chercher" at bounding box center [709, 81] width 82 height 14
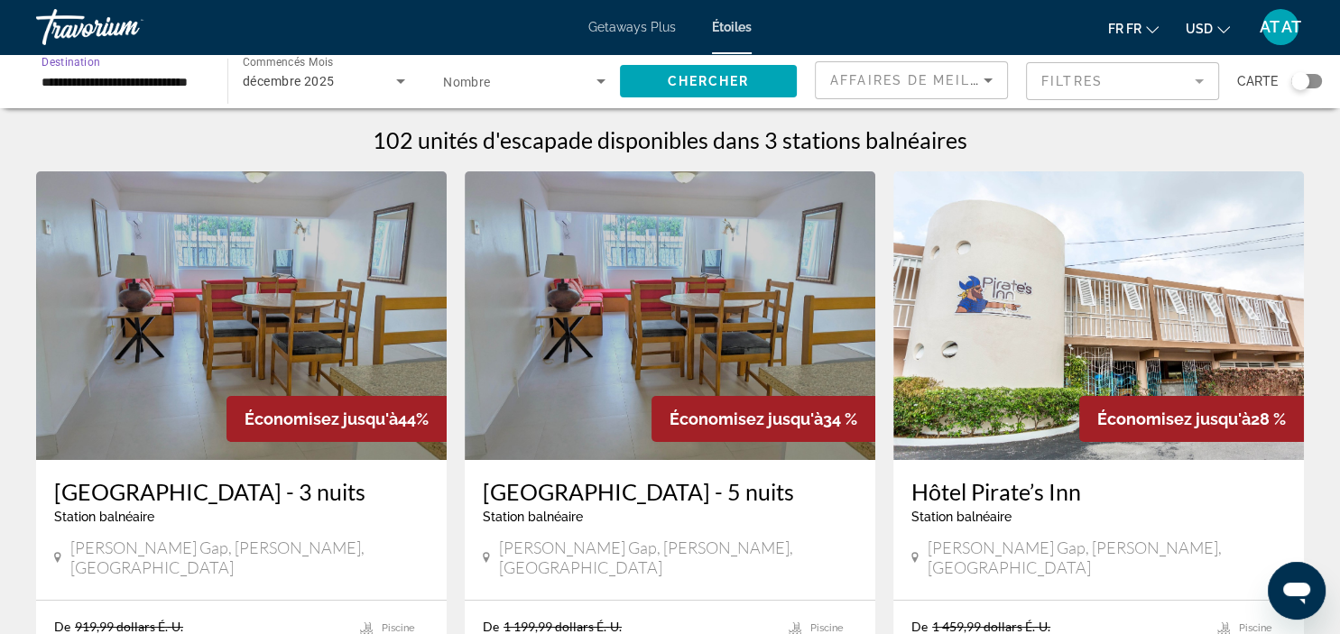
click at [175, 75] on input "**********" at bounding box center [123, 82] width 162 height 22
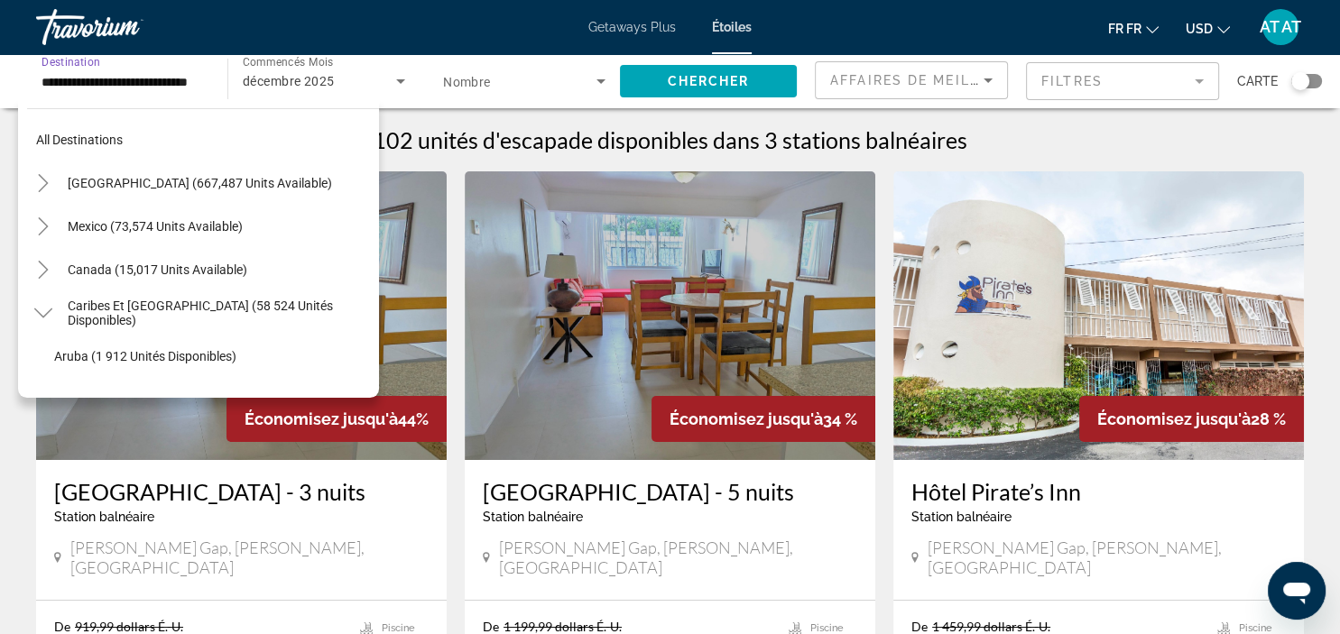
scroll to position [194, 0]
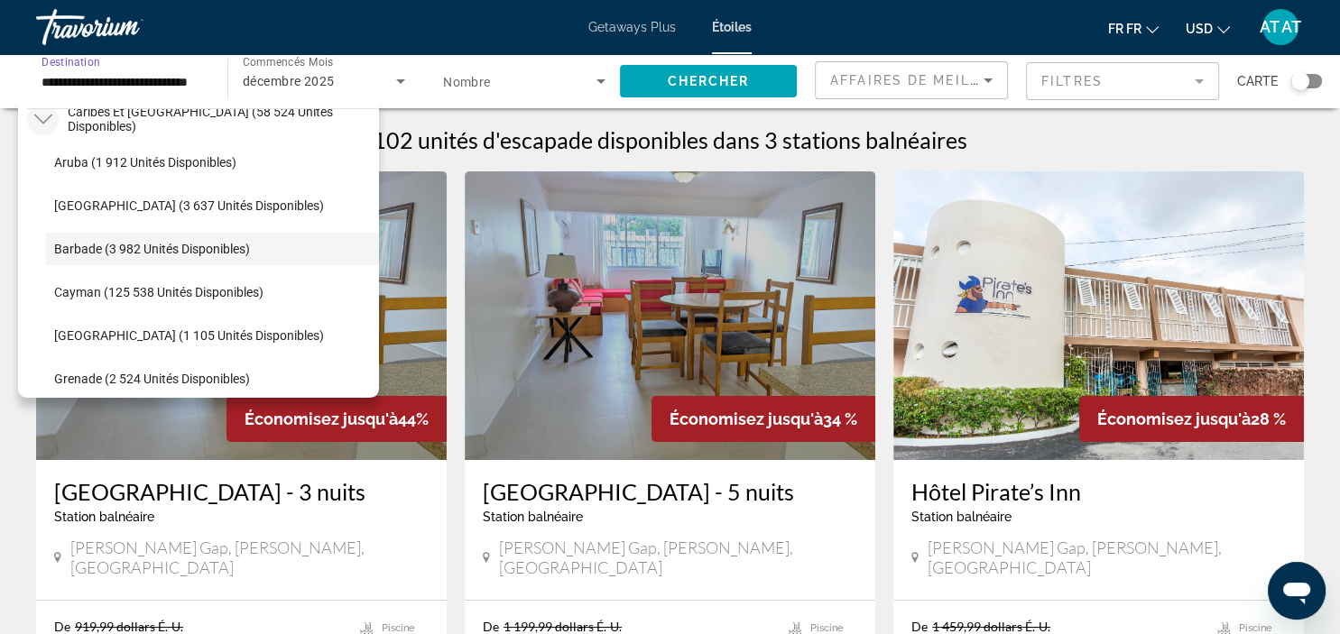
click at [48, 127] on icon "Basculer les îles Antilles et les îles atlantiques (58 524 unités disponibles)" at bounding box center [43, 119] width 18 height 18
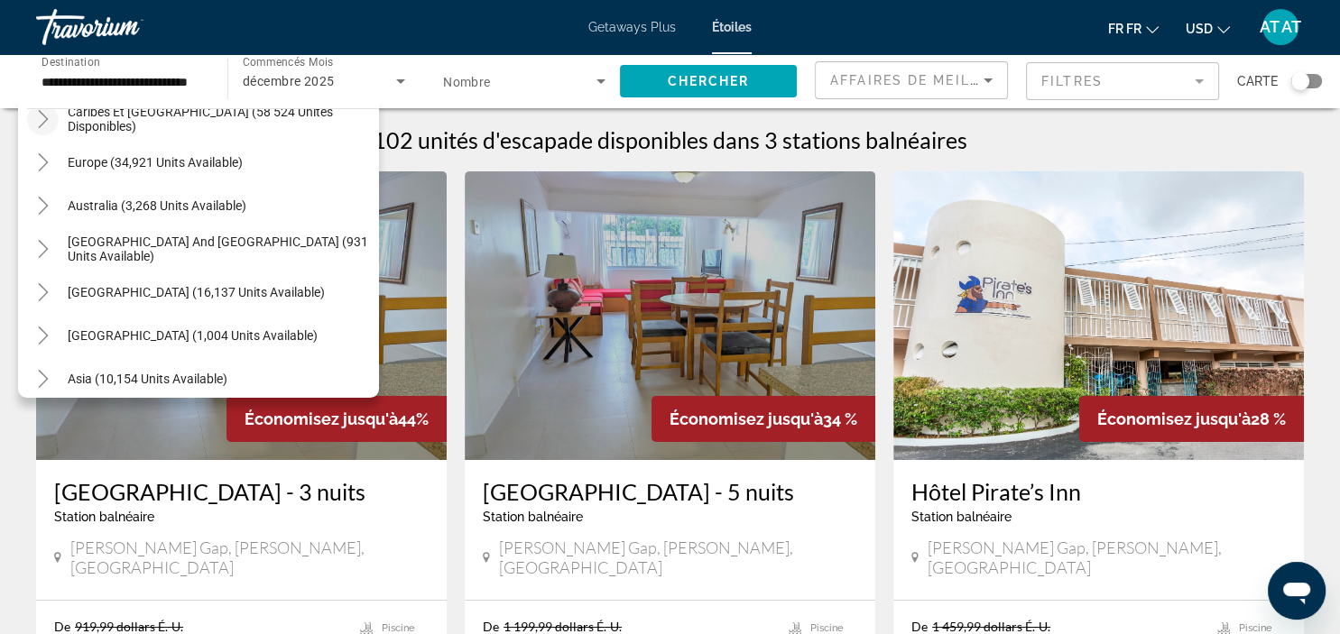
scroll to position [42, 0]
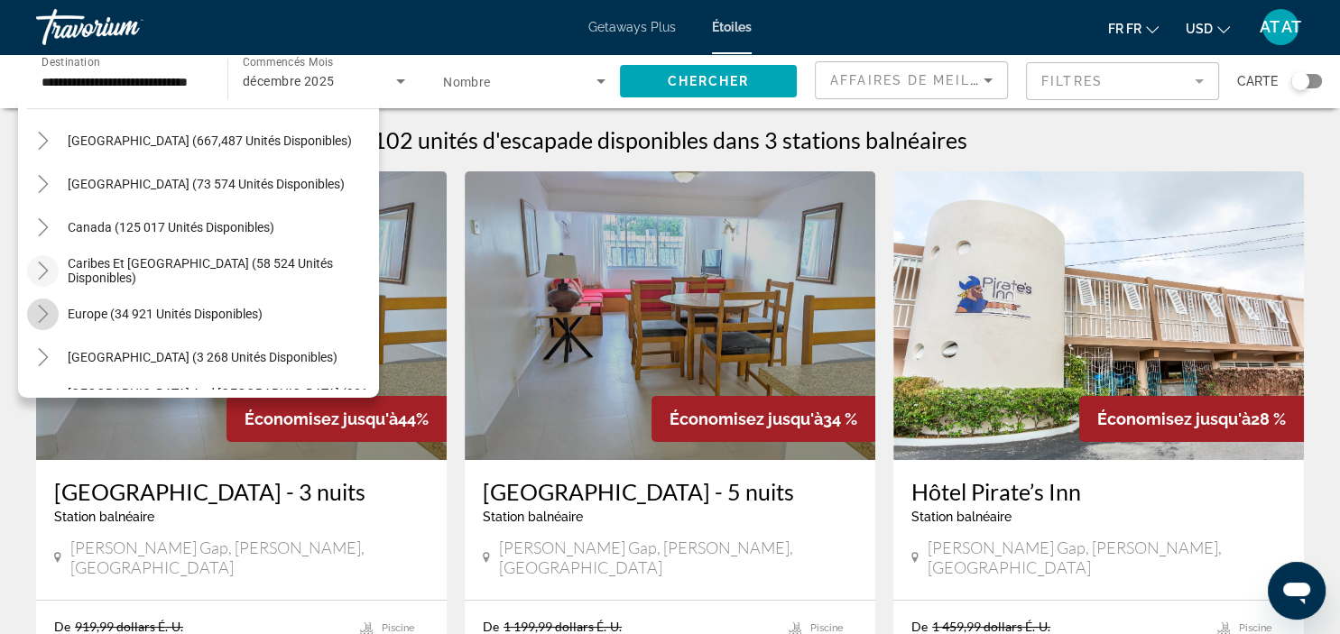
click at [49, 314] on icon "Toggle Europe (34 921 unités disponibles)" at bounding box center [43, 314] width 18 height 18
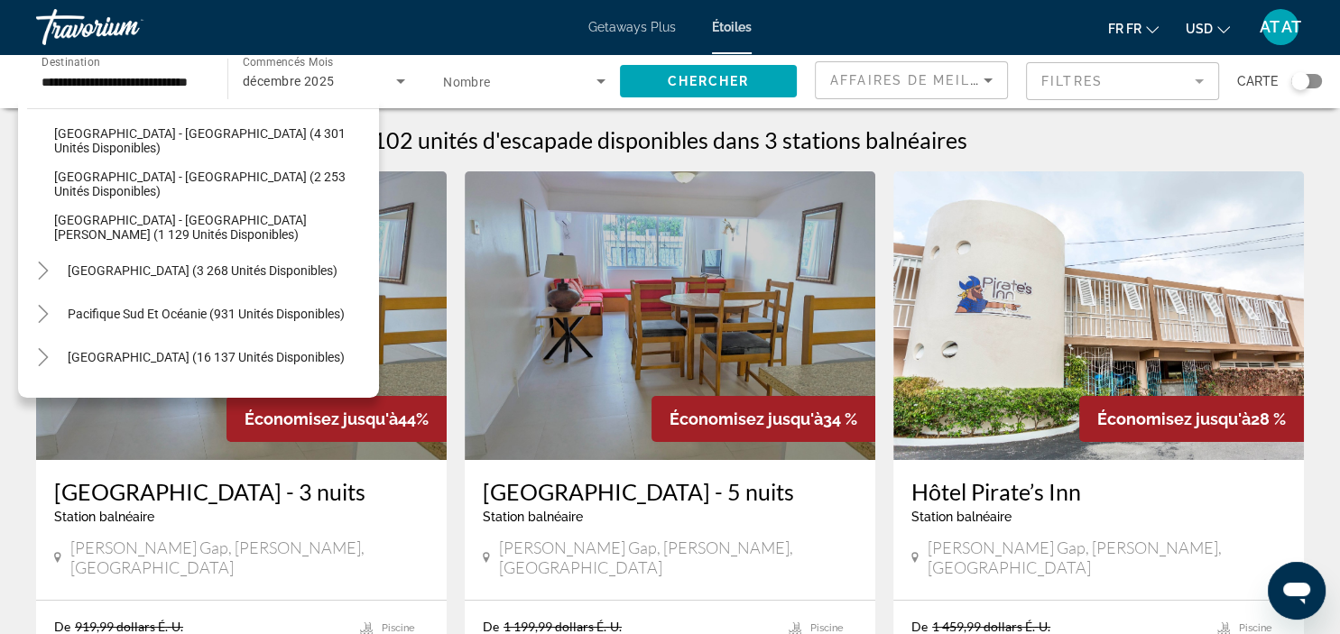
scroll to position [86, 0]
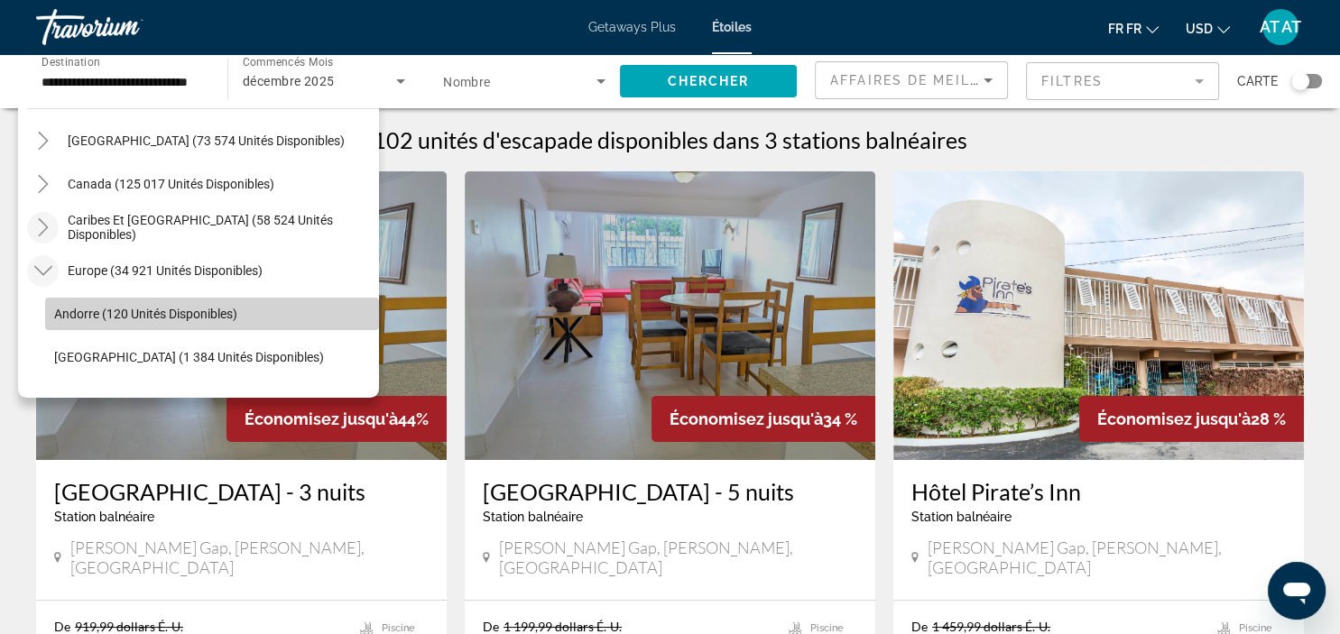
click at [293, 294] on span "Le widget de recherche" at bounding box center [212, 313] width 334 height 43
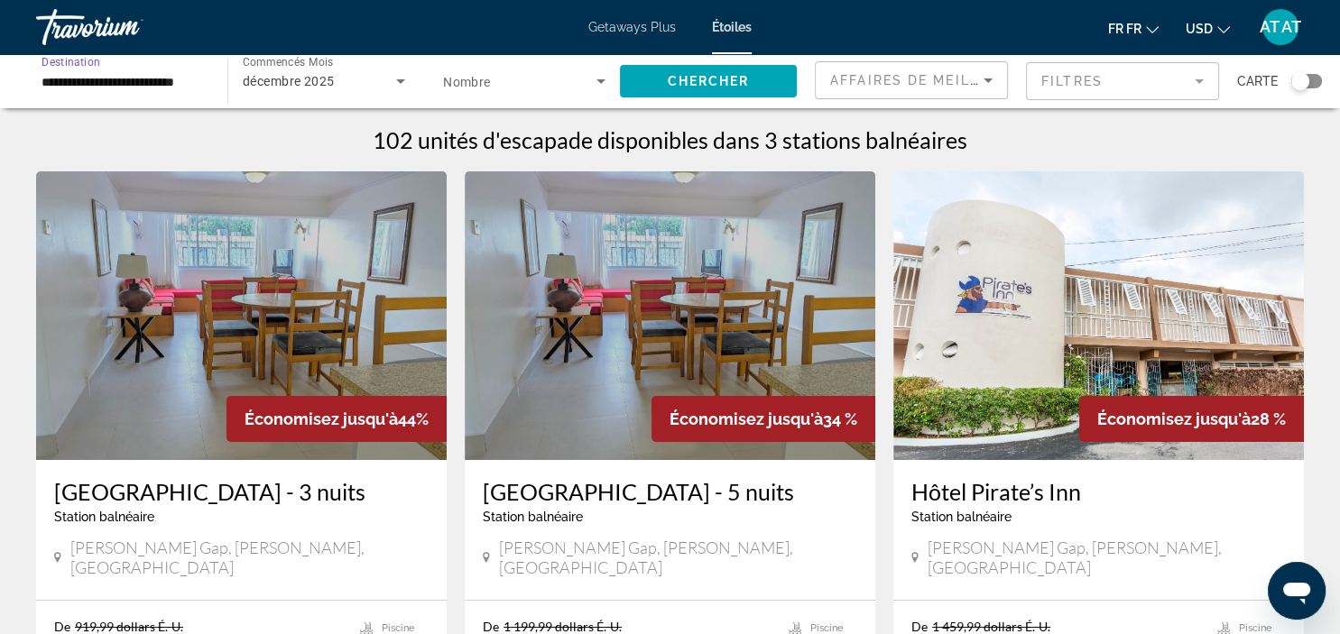
click at [126, 75] on input "**********" at bounding box center [123, 82] width 162 height 22
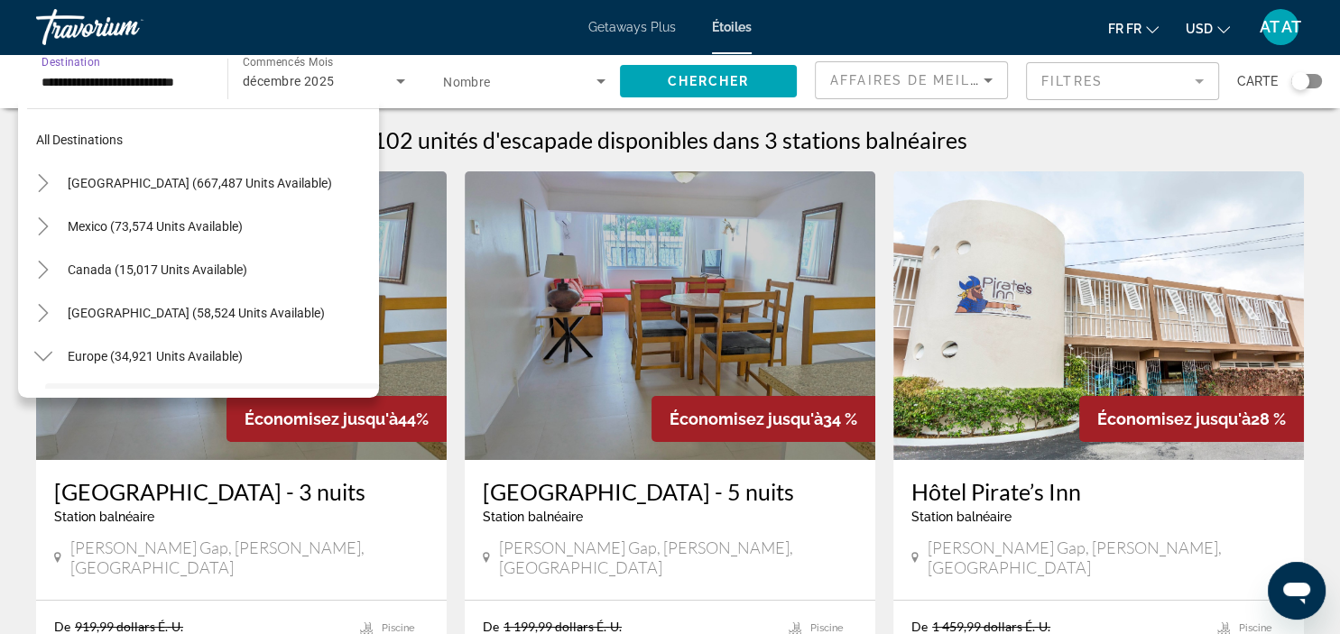
scroll to position [151, 0]
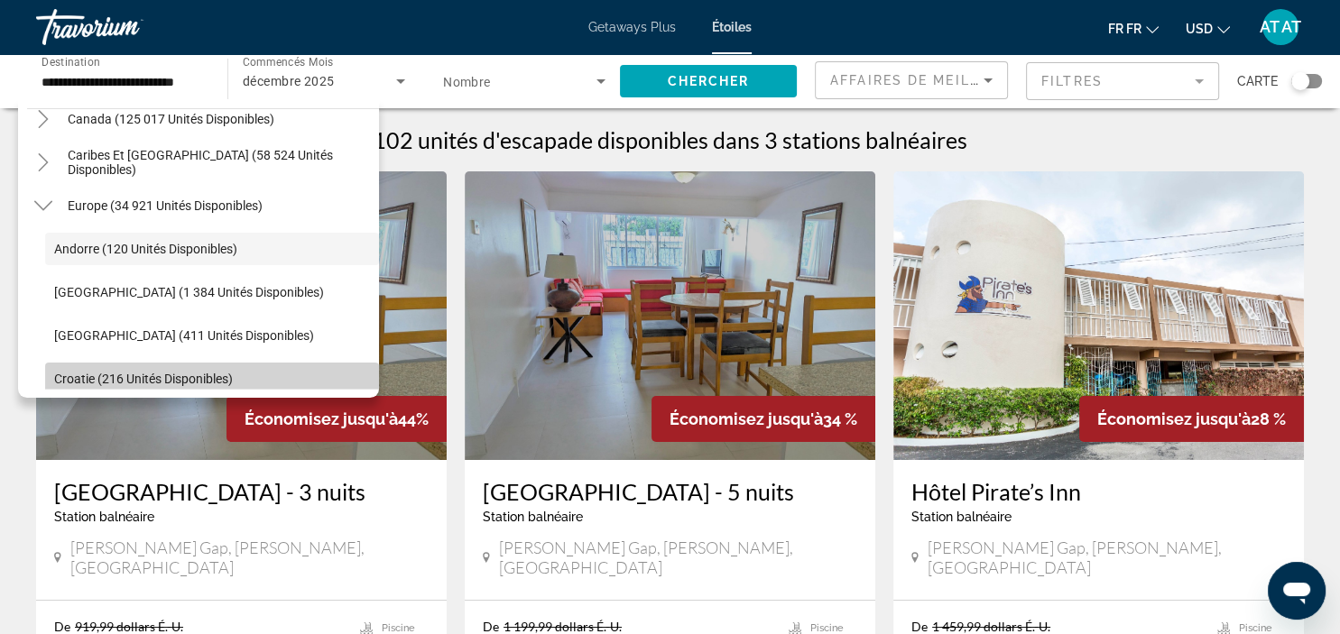
click at [82, 368] on span "Le widget de recherche" at bounding box center [212, 378] width 334 height 43
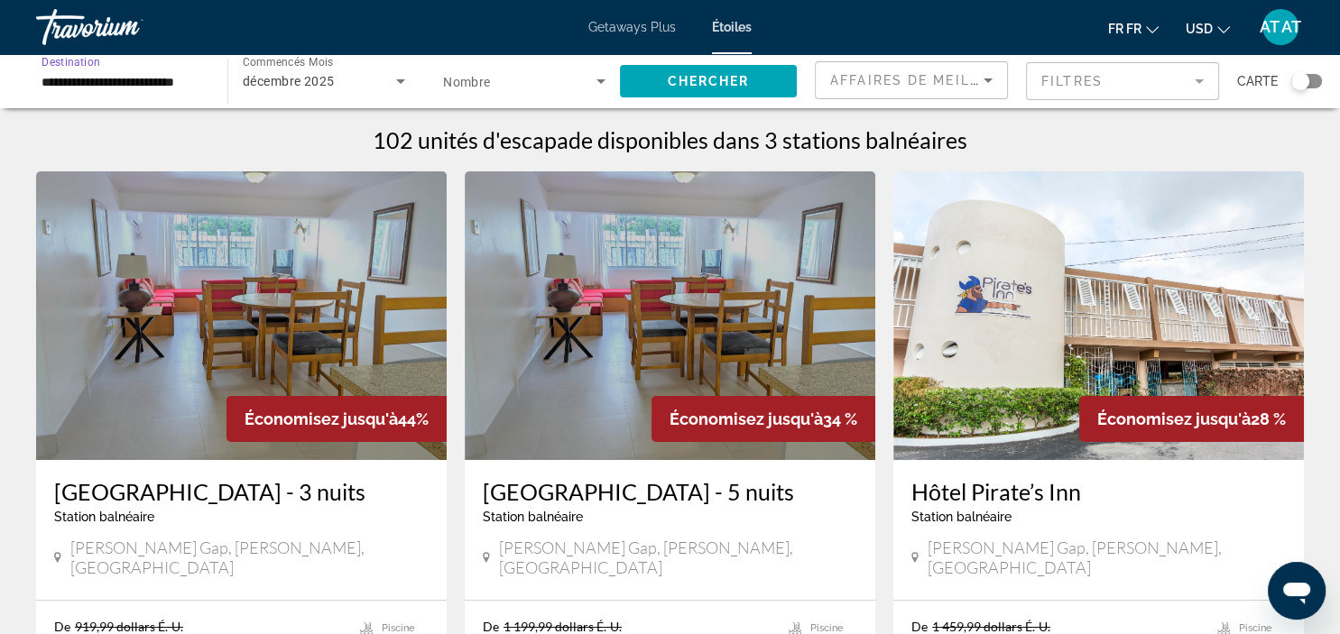
scroll to position [0, 5]
click at [695, 87] on span "Chercher" at bounding box center [709, 81] width 82 height 14
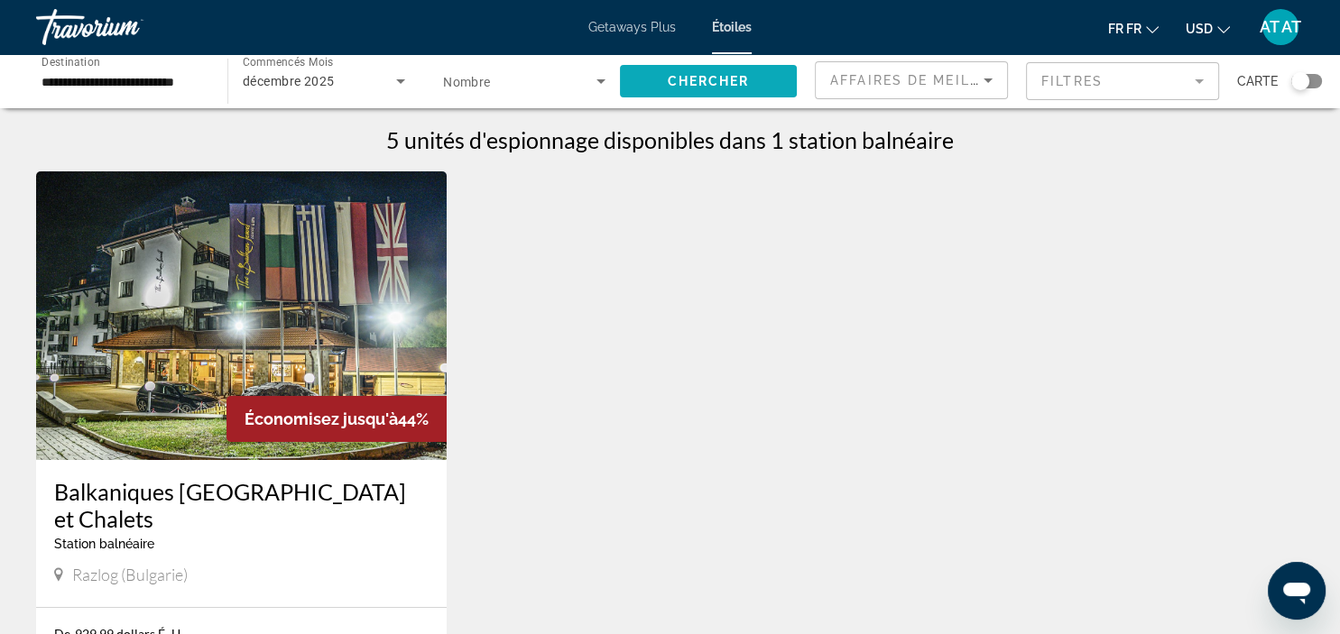
scroll to position [47, 0]
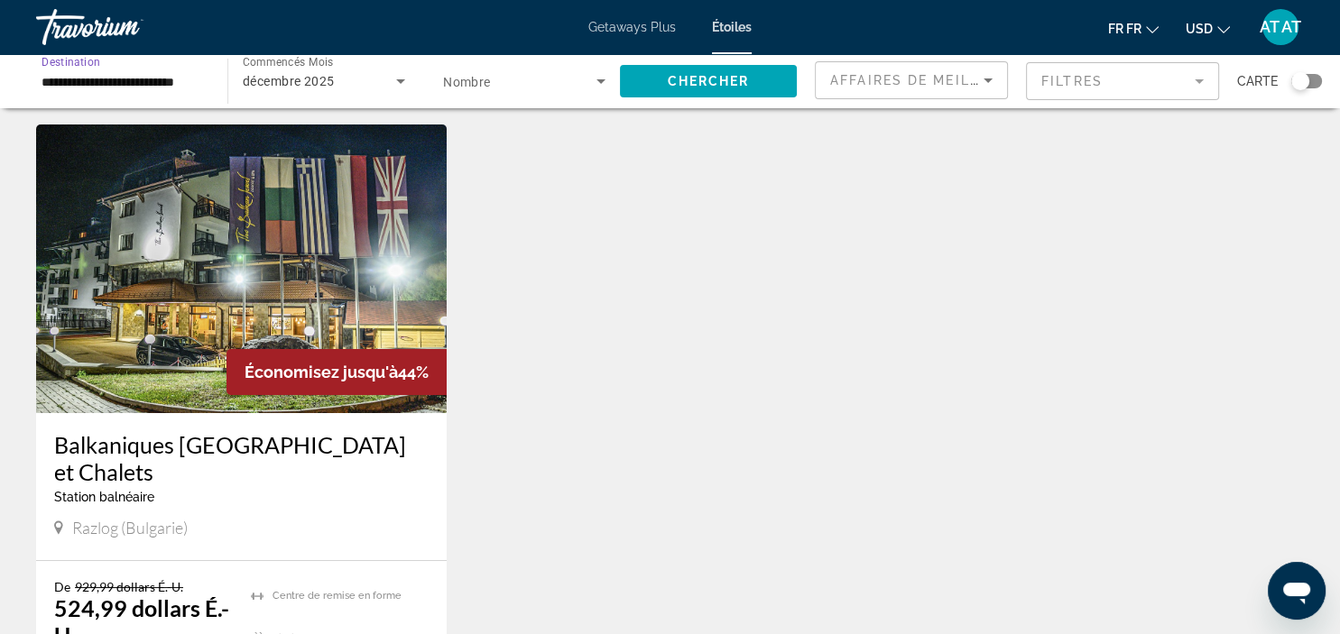
click at [146, 84] on input "**********" at bounding box center [123, 82] width 162 height 22
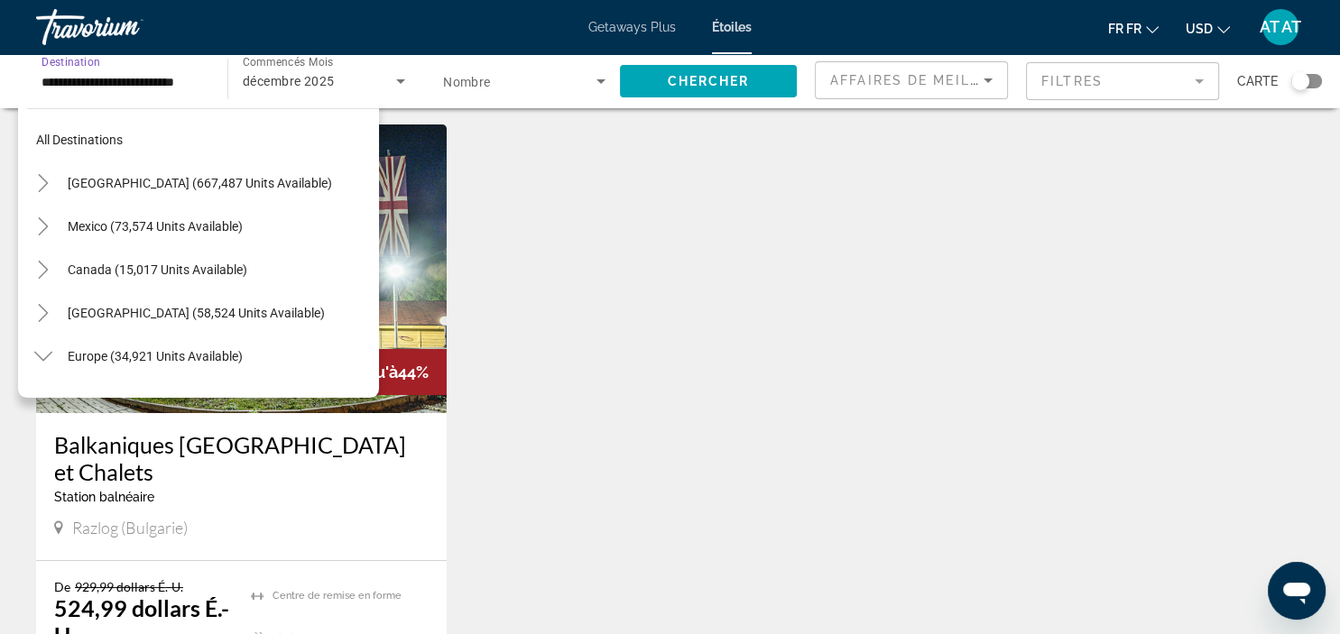
scroll to position [281, 0]
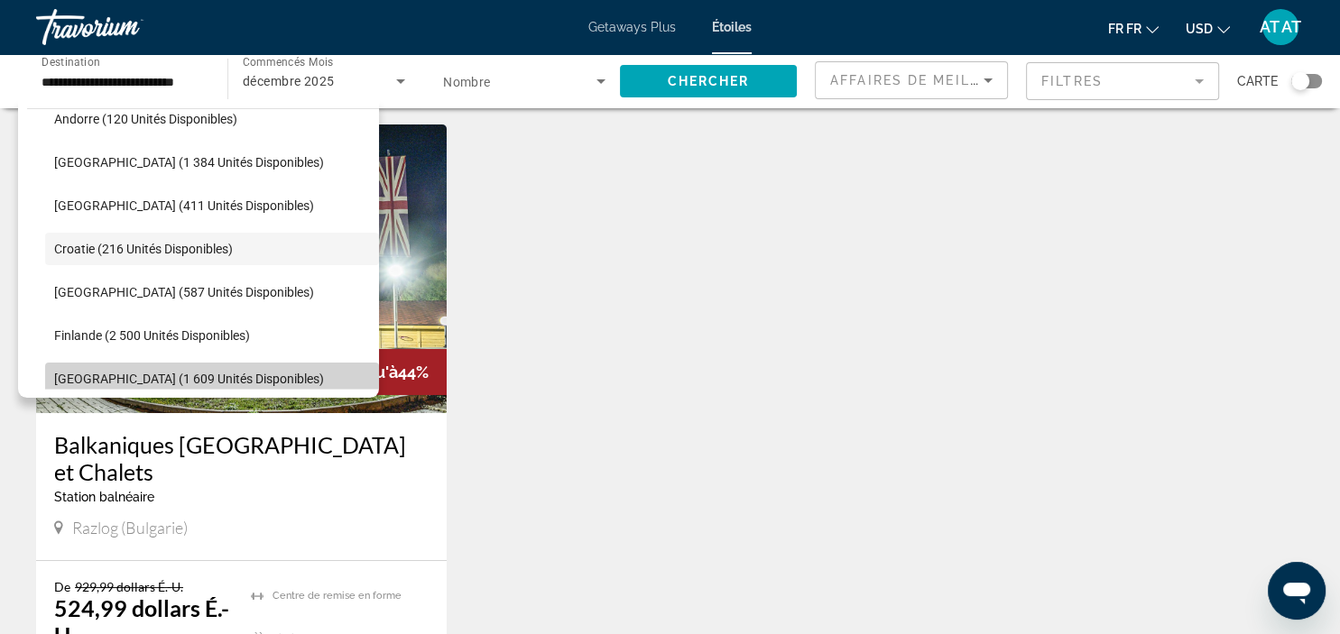
click at [140, 359] on span "Le widget de recherche" at bounding box center [212, 378] width 334 height 43
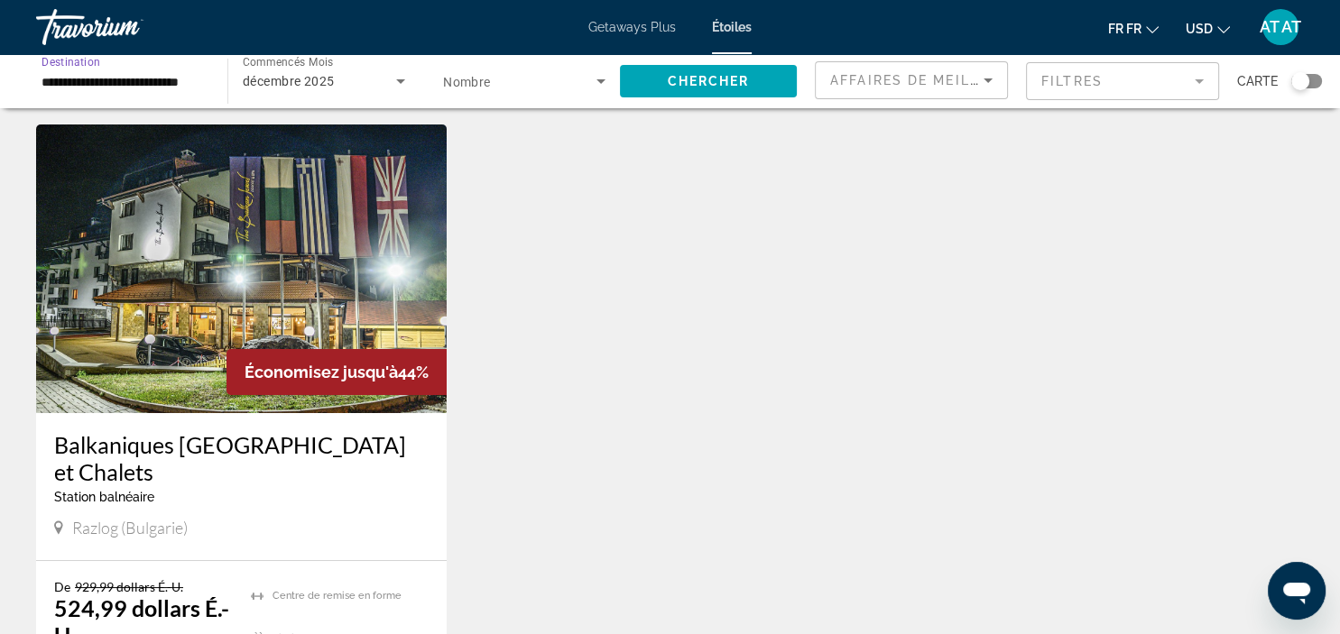
click at [159, 87] on input "**********" at bounding box center [123, 82] width 162 height 22
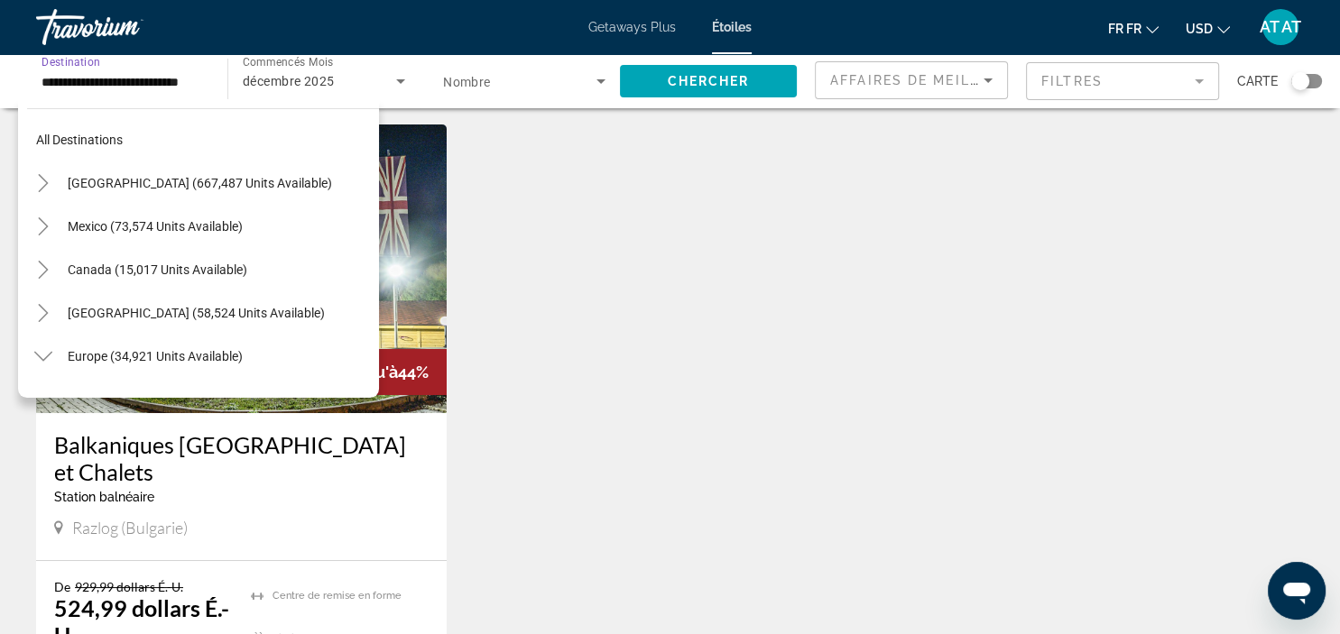
scroll to position [411, 0]
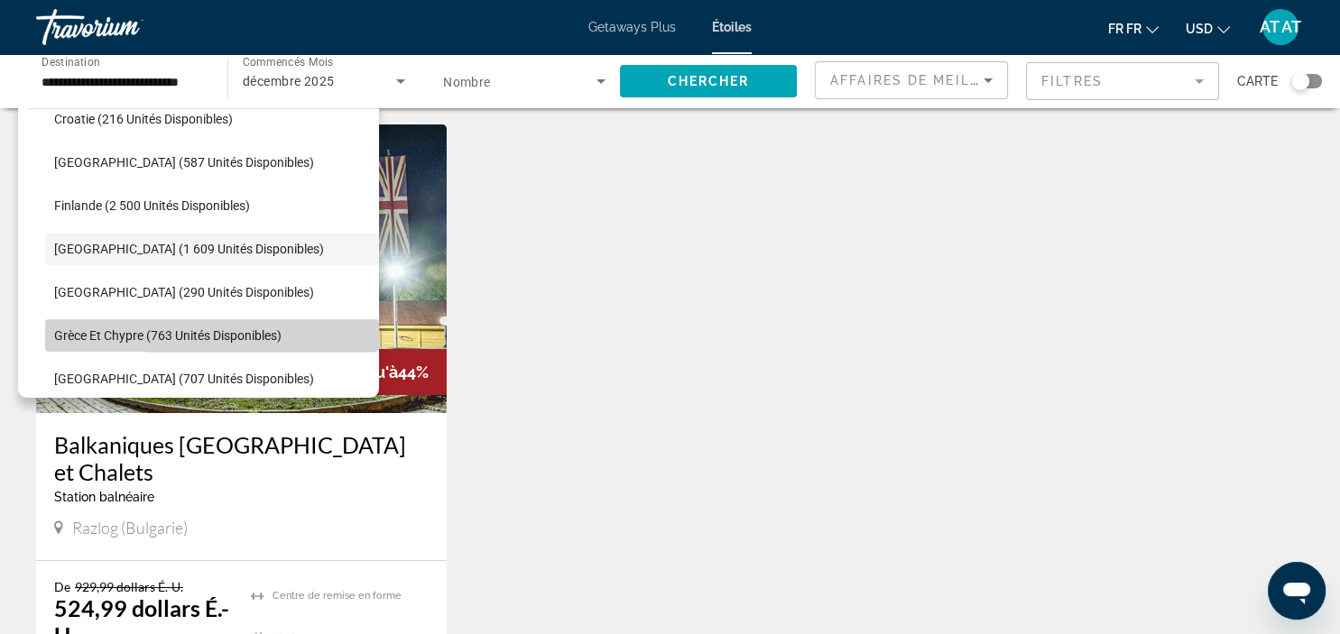
click at [149, 318] on span "Le widget de recherche" at bounding box center [212, 335] width 334 height 43
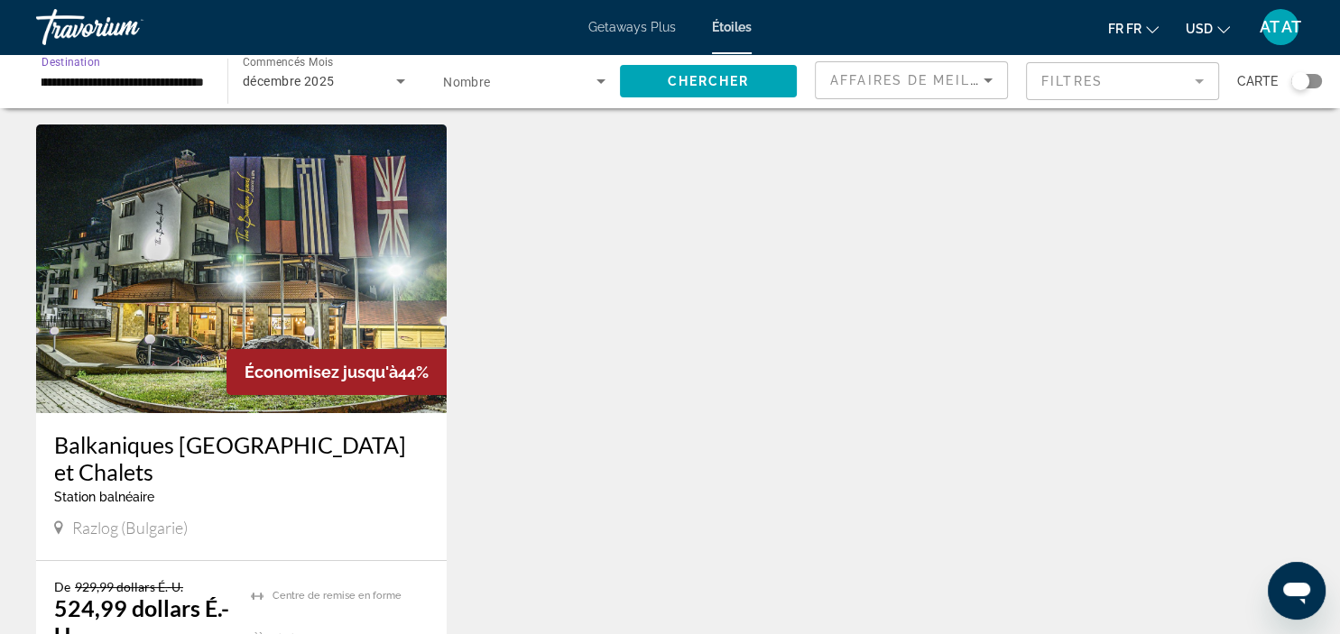
click at [150, 84] on input "**********" at bounding box center [123, 82] width 162 height 22
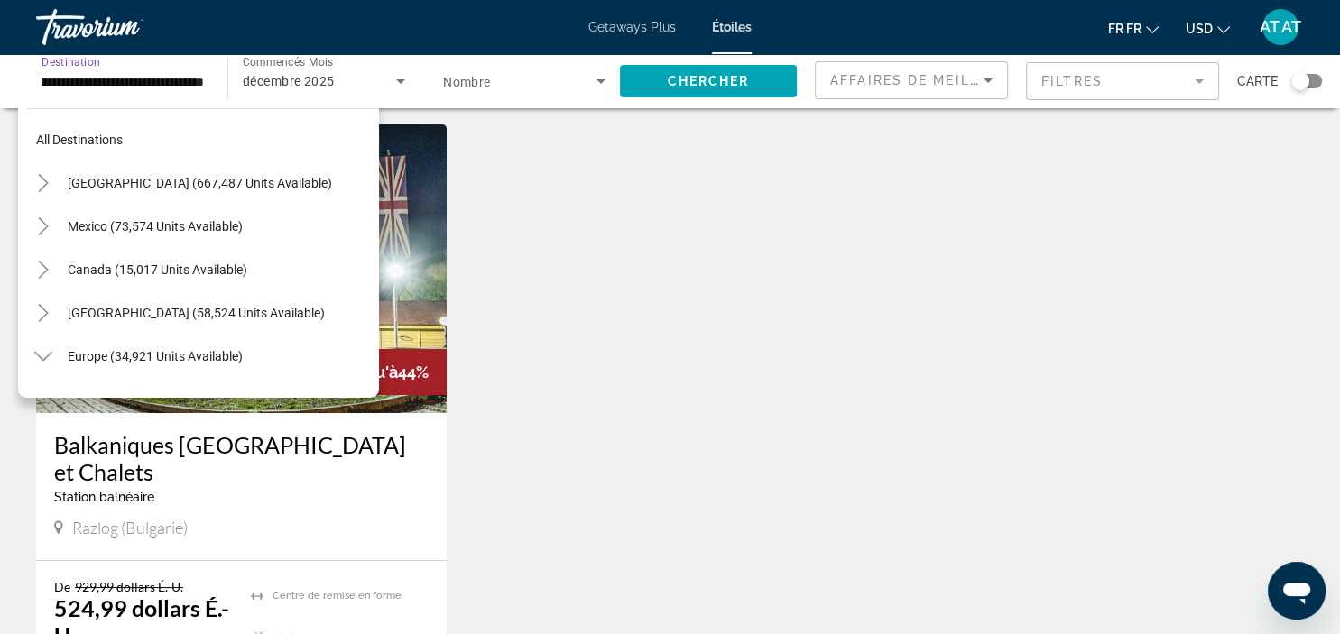
scroll to position [497, 0]
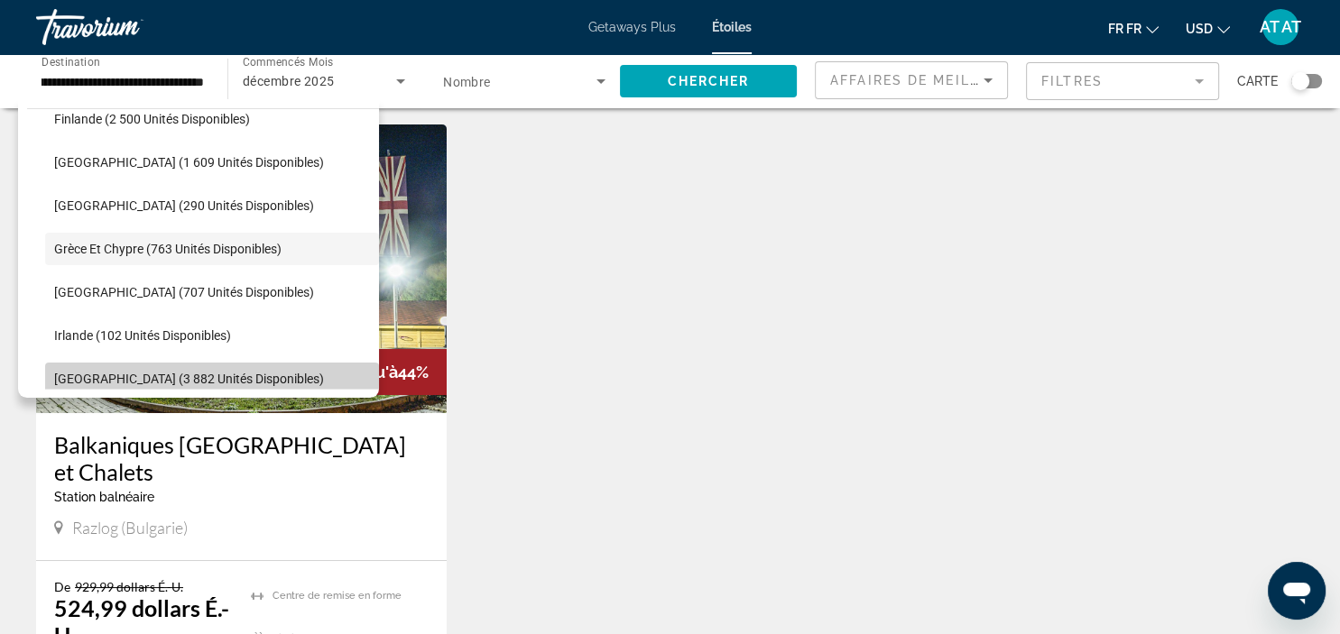
click at [135, 377] on span "[GEOGRAPHIC_DATA] (3 882 unités disponibles)" at bounding box center [189, 379] width 270 height 14
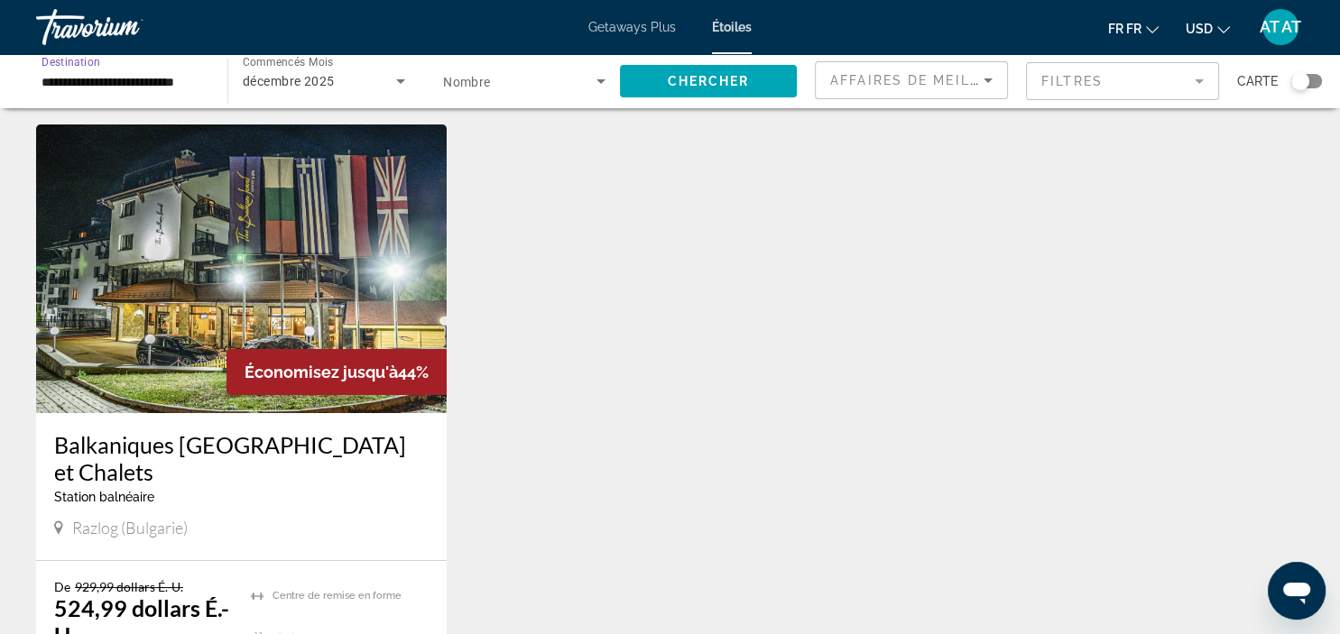
scroll to position [0, 0]
click at [162, 72] on input "**********" at bounding box center [123, 82] width 162 height 22
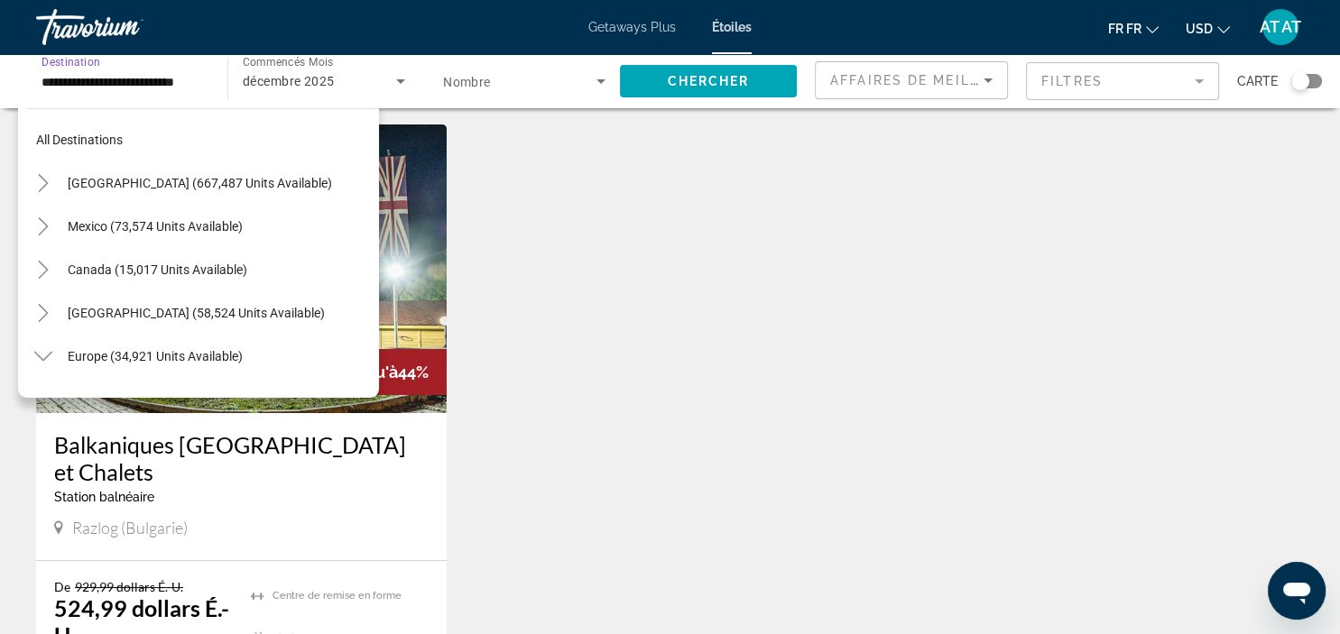
scroll to position [627, 0]
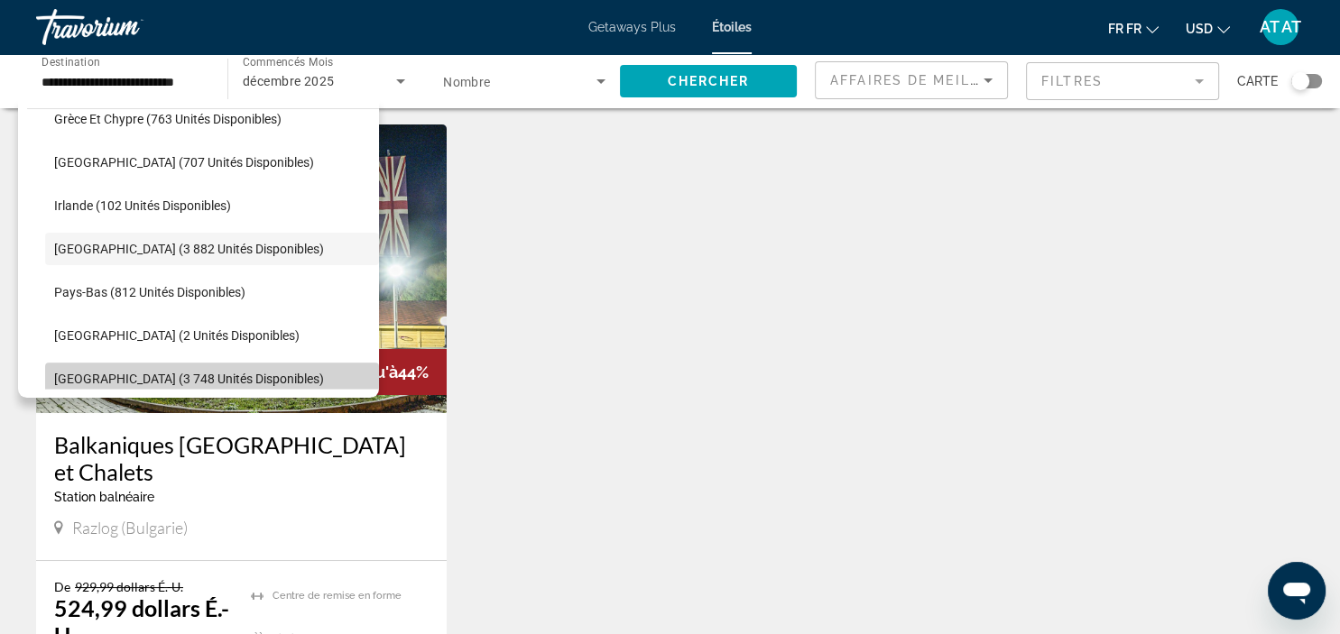
click at [149, 374] on span "[GEOGRAPHIC_DATA] (3 748 unités disponibles)" at bounding box center [189, 379] width 270 height 14
type input "**********"
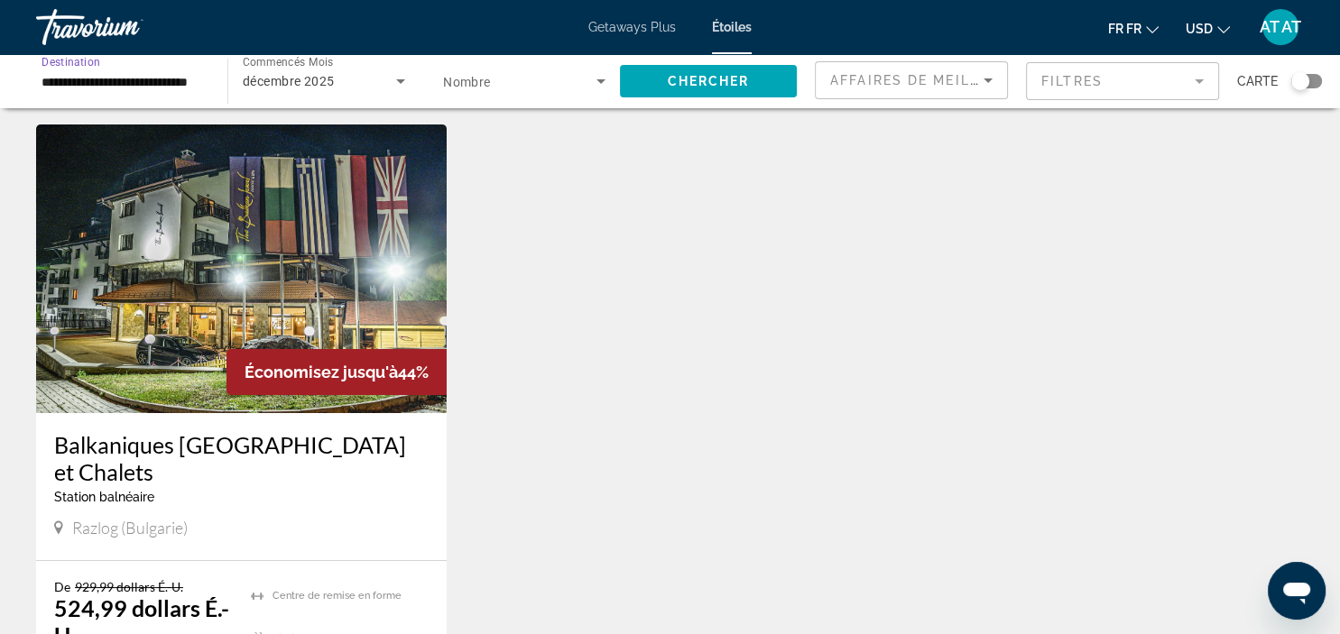
scroll to position [0, 23]
click at [655, 83] on span "Le widget de recherche" at bounding box center [708, 81] width 177 height 43
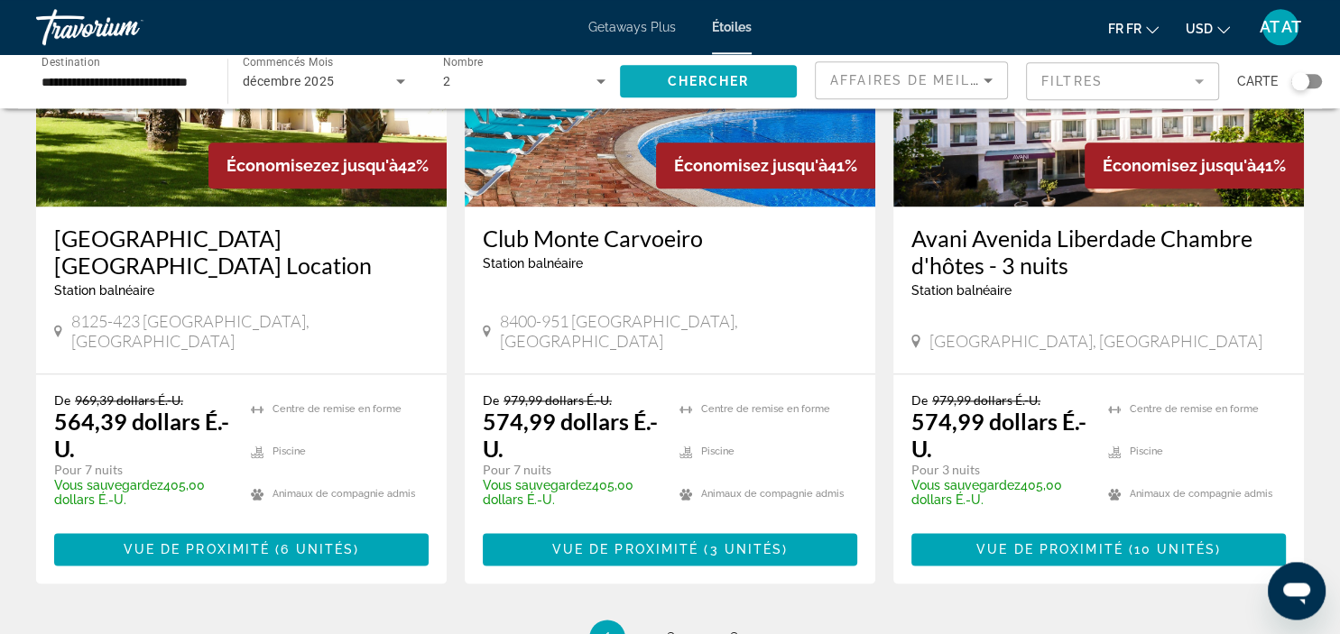
scroll to position [2334, 0]
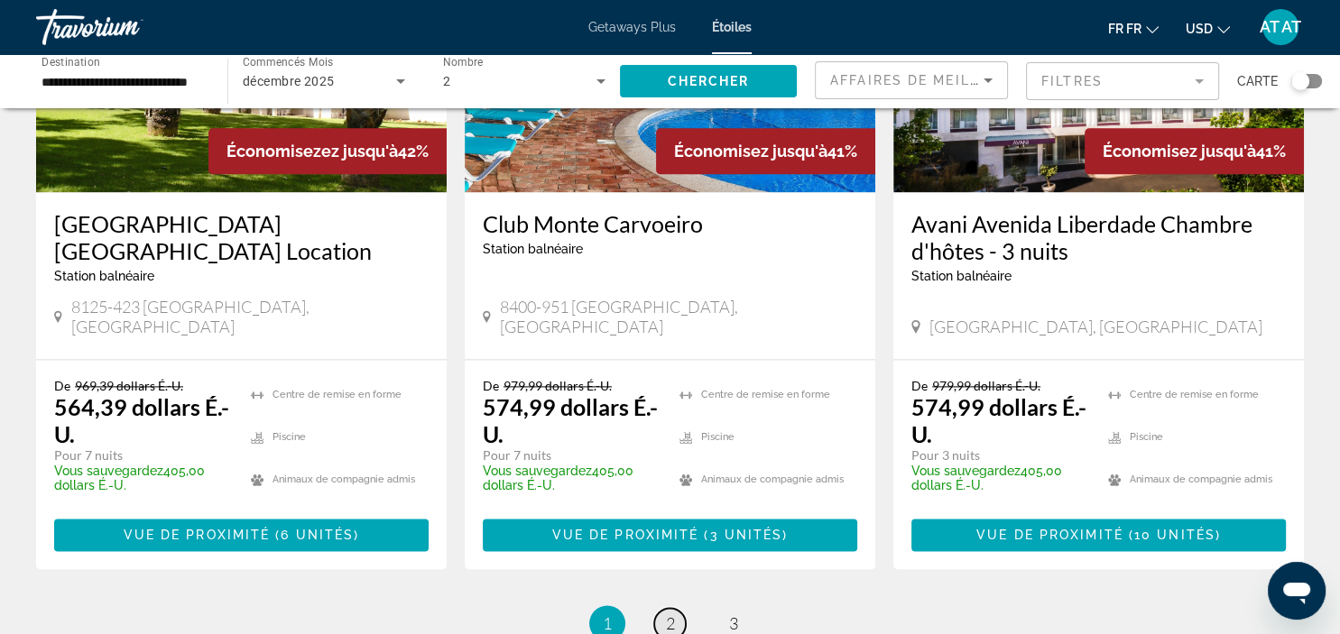
click at [670, 614] on span "2" at bounding box center [670, 624] width 9 height 20
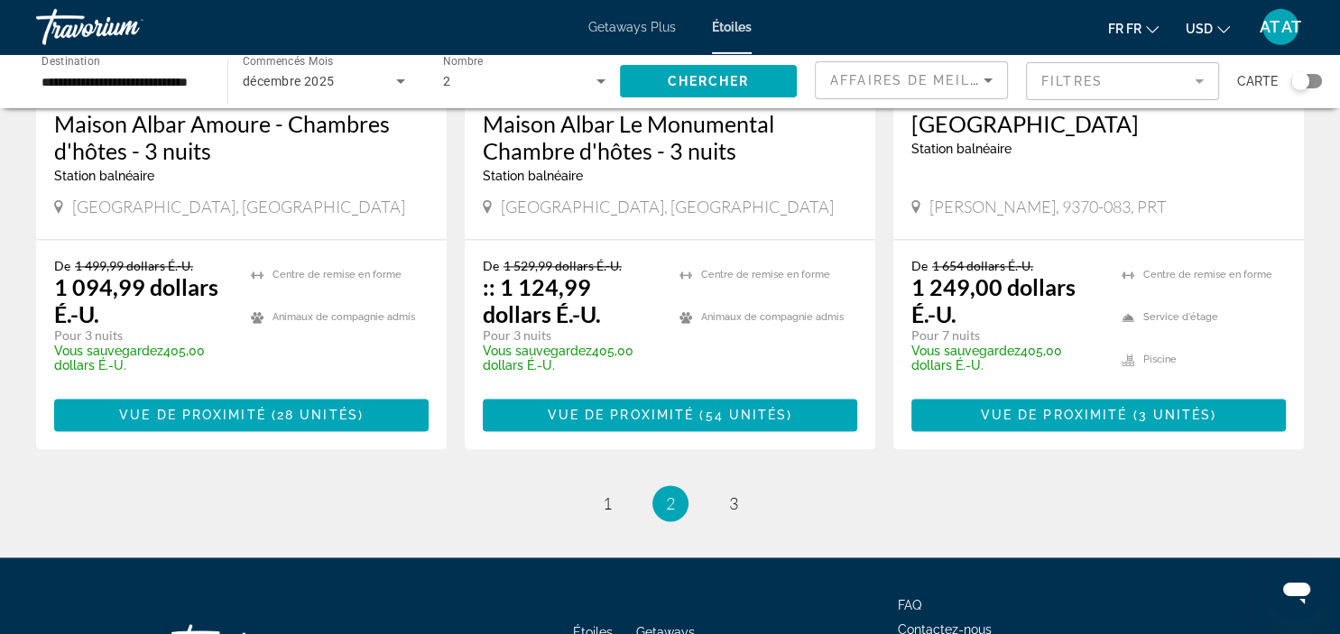
scroll to position [2477, 0]
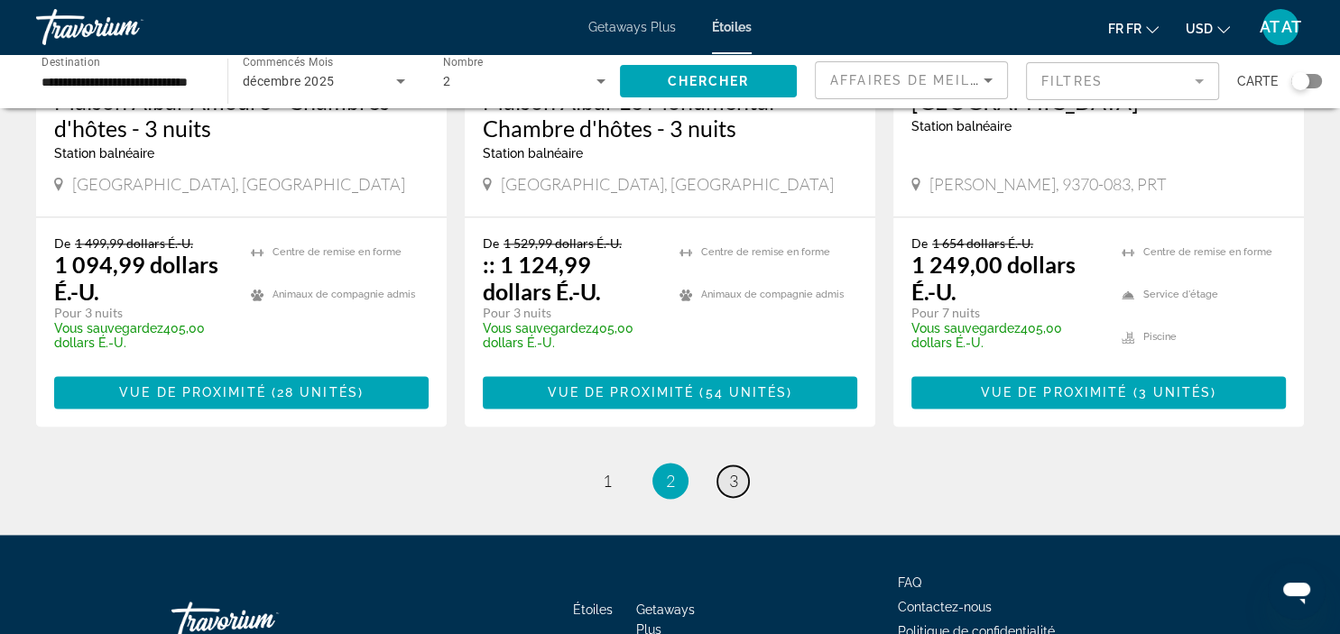
click at [725, 466] on link "page 3" at bounding box center [733, 482] width 32 height 32
